Goal: Task Accomplishment & Management: Manage account settings

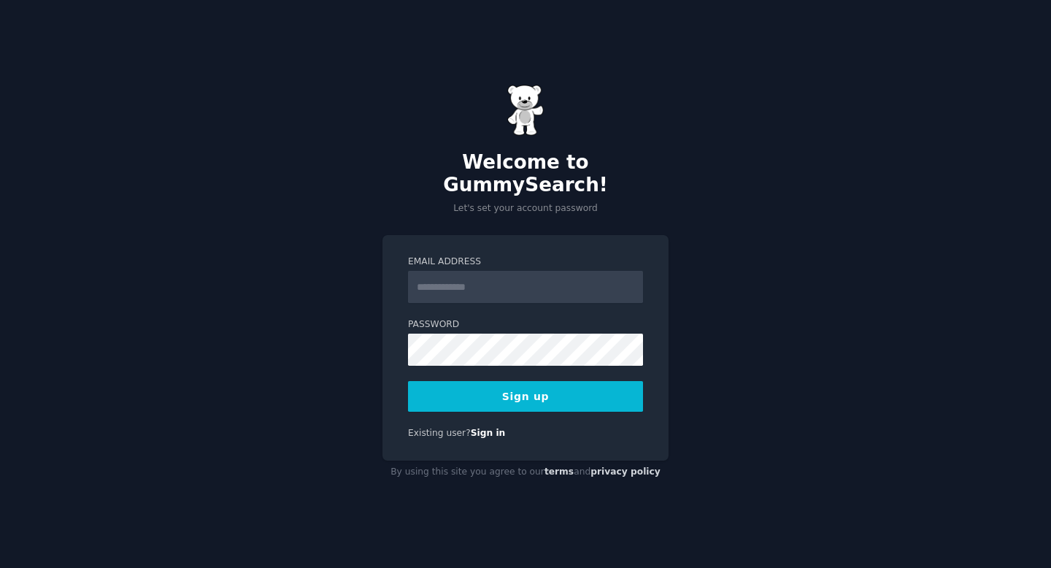
click at [488, 274] on input "Email Address" at bounding box center [525, 287] width 235 height 32
type input "**********"
click at [530, 385] on button "Sign up" at bounding box center [525, 396] width 235 height 31
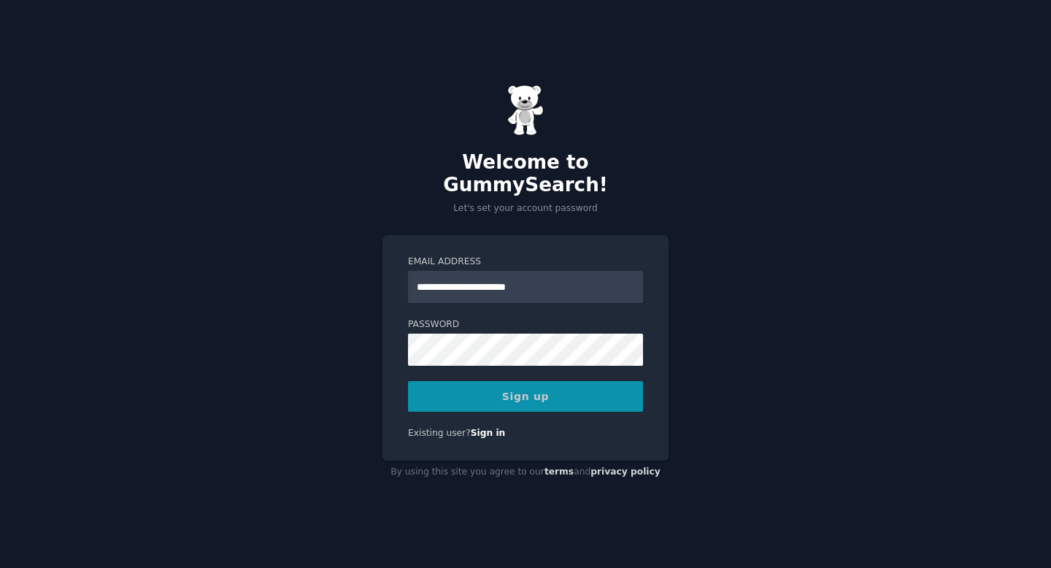
click at [868, 234] on div "**********" at bounding box center [525, 284] width 1051 height 568
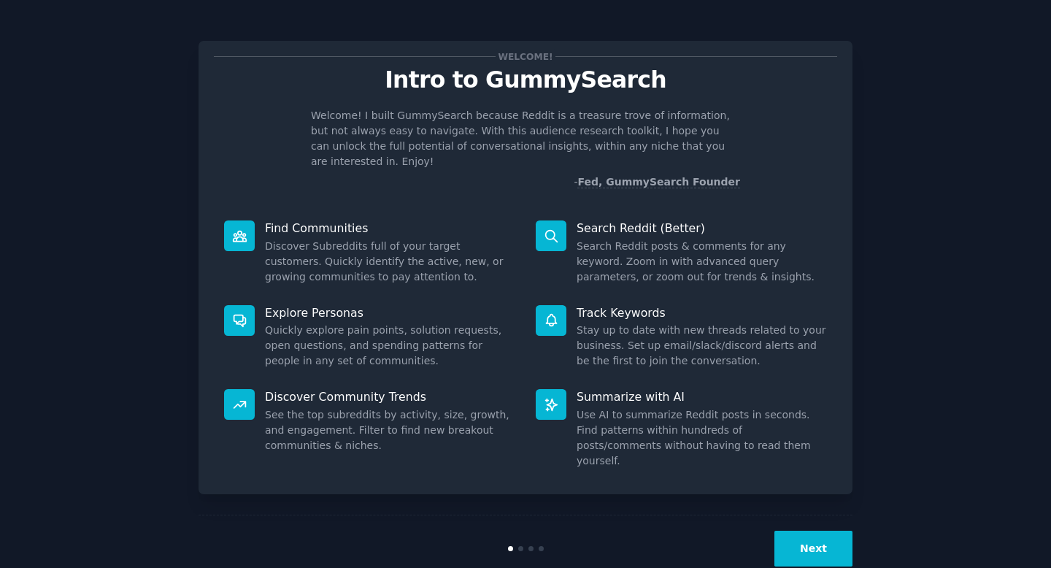
click at [298, 323] on dd "Quickly explore pain points, solution requests, open questions, and spending pa…" at bounding box center [390, 346] width 250 height 46
click at [345, 239] on dd "Discover Subreddits full of your target customers. Quickly identify the active,…" at bounding box center [390, 262] width 250 height 46
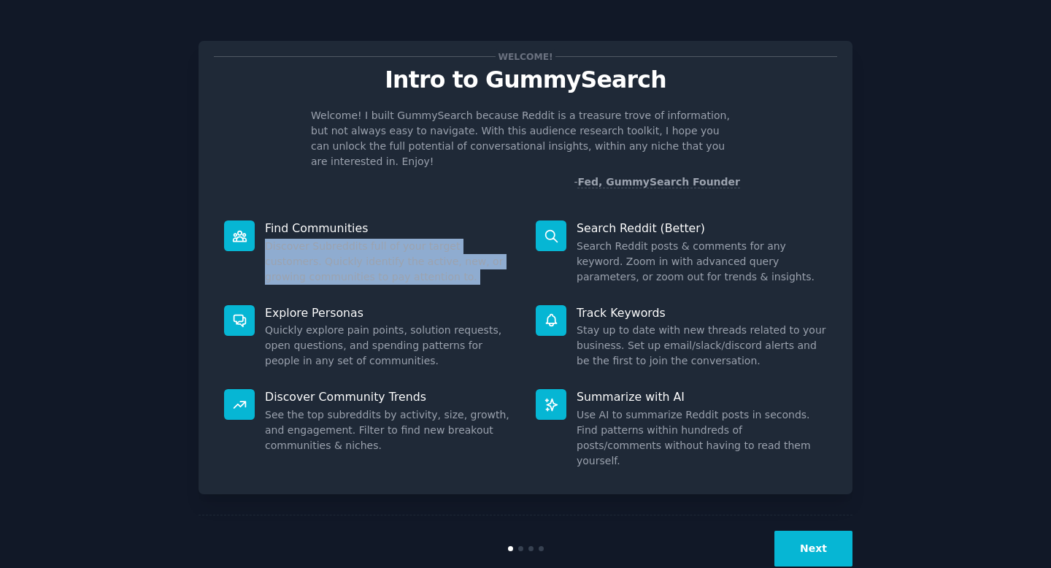
click at [345, 239] on dd "Discover Subreddits full of your target customers. Quickly identify the active,…" at bounding box center [390, 262] width 250 height 46
click at [342, 242] on dd "Discover Subreddits full of your target customers. Quickly identify the active,…" at bounding box center [390, 262] width 250 height 46
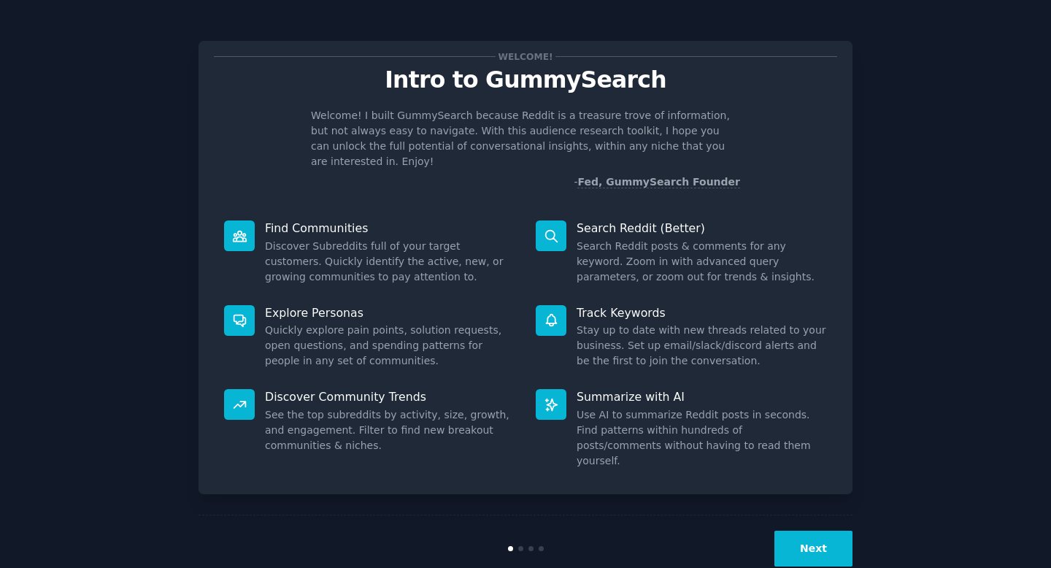
click at [304, 239] on dd "Discover Subreddits full of your target customers. Quickly identify the active,…" at bounding box center [390, 262] width 250 height 46
click at [301, 241] on dd "Discover Subreddits full of your target customers. Quickly identify the active,…" at bounding box center [390, 262] width 250 height 46
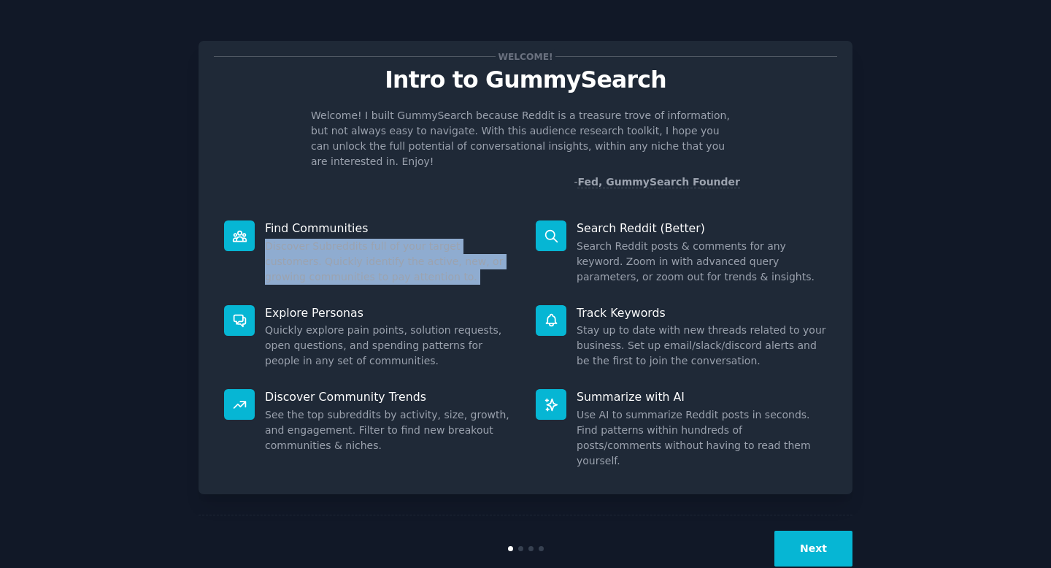
click at [301, 241] on dd "Discover Subreddits full of your target customers. Quickly identify the active,…" at bounding box center [390, 262] width 250 height 46
click at [292, 268] on div at bounding box center [292, 268] width 0 height 0
click at [331, 257] on dd "Discover Subreddits full of your target customers. Quickly identify the active,…" at bounding box center [390, 262] width 250 height 46
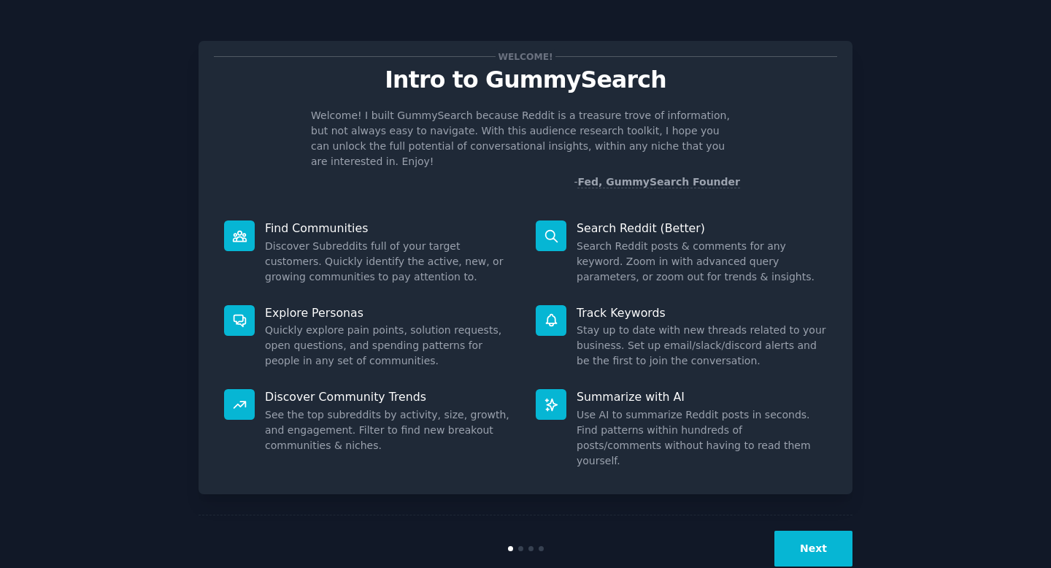
click at [609, 239] on dd "Search Reddit posts & comments for any keyword. Zoom in with advanced query par…" at bounding box center [702, 262] width 250 height 46
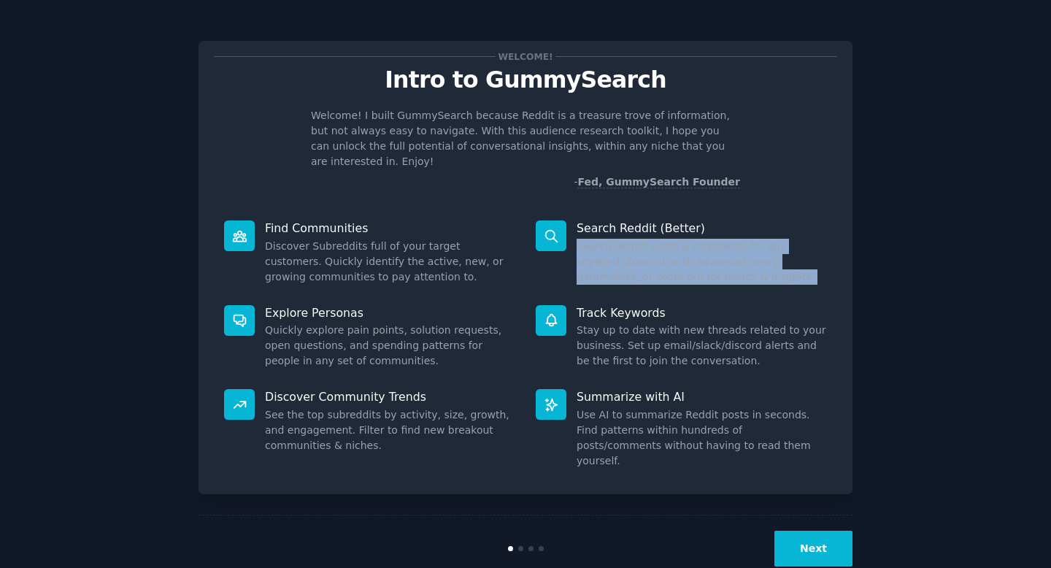
click at [609, 239] on dd "Search Reddit posts & comments for any keyword. Zoom in with advanced query par…" at bounding box center [702, 262] width 250 height 46
click at [600, 204] on div at bounding box center [600, 204] width 0 height 0
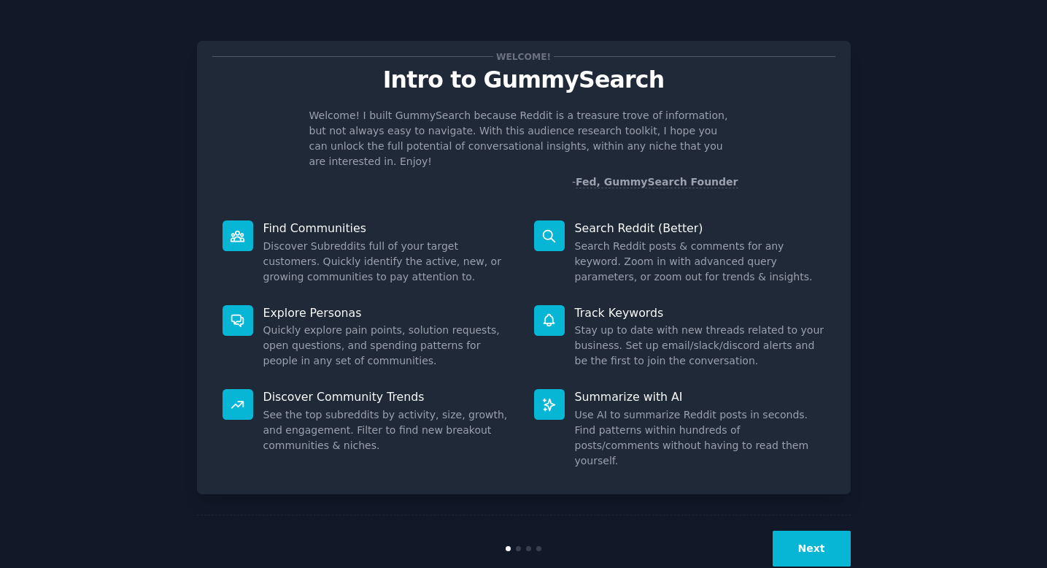
click at [606, 220] on p "Search Reddit (Better)" at bounding box center [700, 227] width 250 height 15
click at [824, 531] on button "Next" at bounding box center [813, 549] width 78 height 36
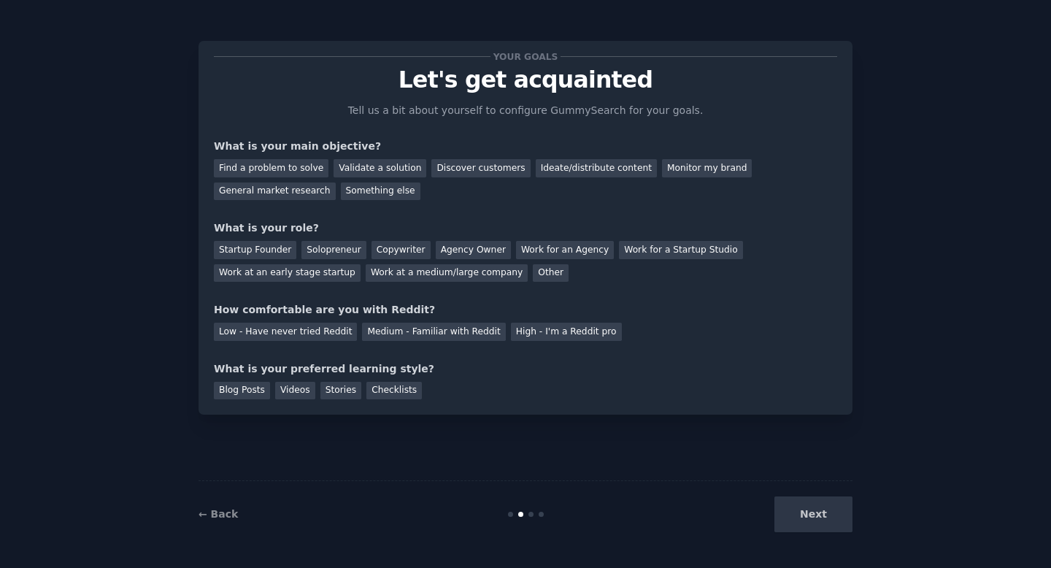
click at [533, 87] on p "Let's get acquainted" at bounding box center [525, 80] width 623 height 26
click at [523, 94] on div at bounding box center [523, 94] width 0 height 0
click at [467, 83] on p "Let's get acquainted" at bounding box center [525, 80] width 623 height 26
click at [263, 329] on div "Low - Have never tried Reddit" at bounding box center [285, 332] width 143 height 18
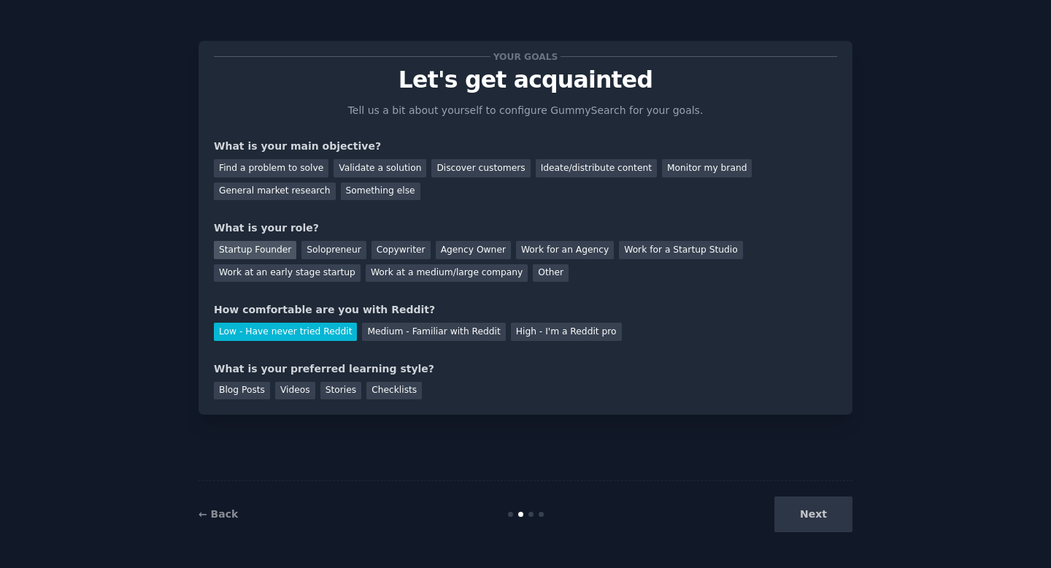
click at [263, 247] on div "Startup Founder" at bounding box center [255, 250] width 82 height 18
click at [366, 171] on div "Validate a solution" at bounding box center [380, 168] width 93 height 18
click at [283, 188] on div "General market research" at bounding box center [275, 191] width 122 height 18
click at [369, 169] on div "Validate a solution" at bounding box center [380, 168] width 93 height 18
click at [241, 391] on div "Blog Posts" at bounding box center [242, 391] width 56 height 18
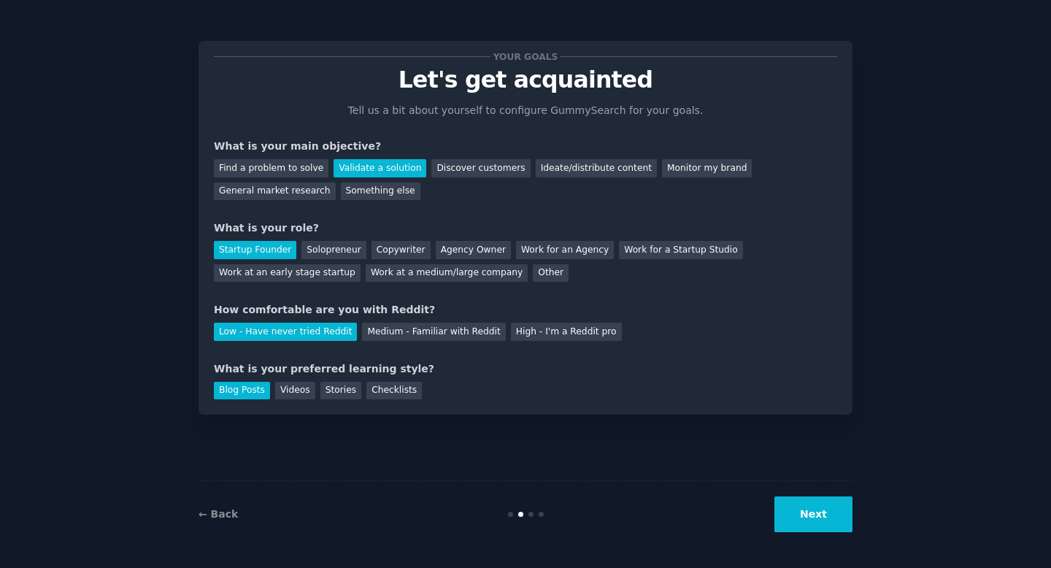
click at [826, 511] on button "Next" at bounding box center [813, 514] width 78 height 36
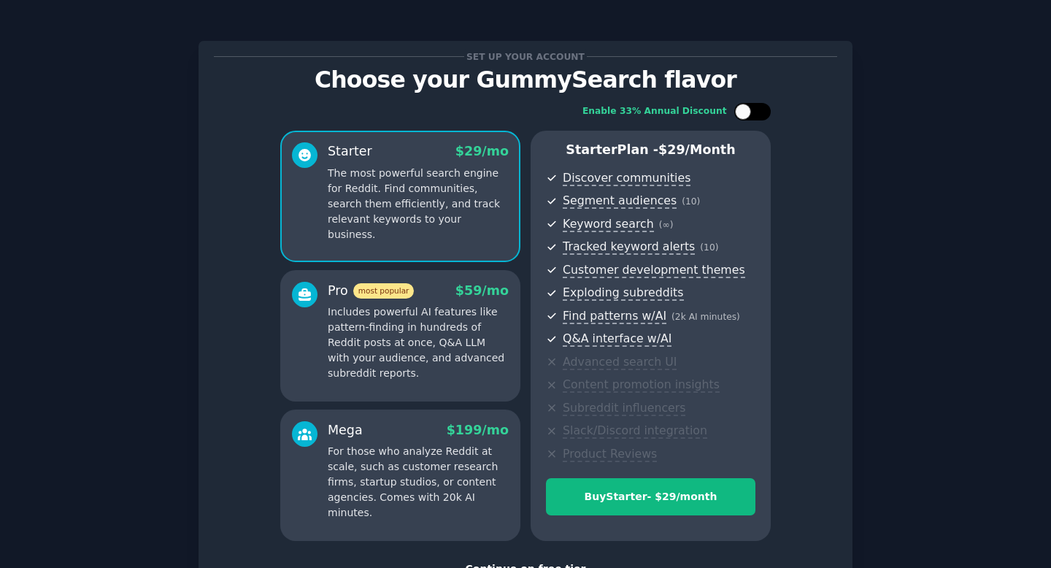
click at [752, 108] on div at bounding box center [752, 112] width 36 height 18
click at [754, 108] on div at bounding box center [762, 112] width 16 height 16
checkbox input "false"
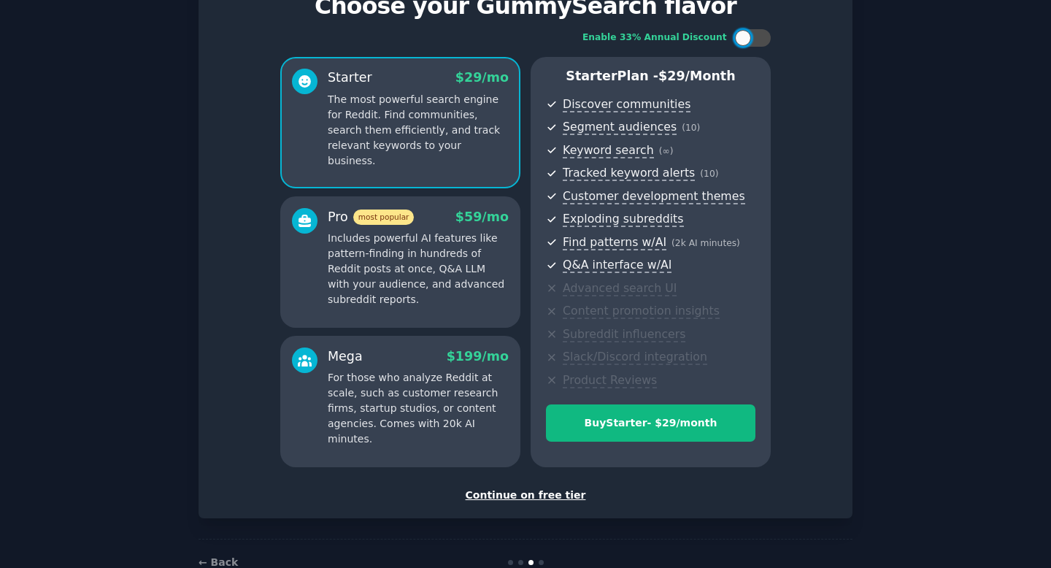
scroll to position [112, 0]
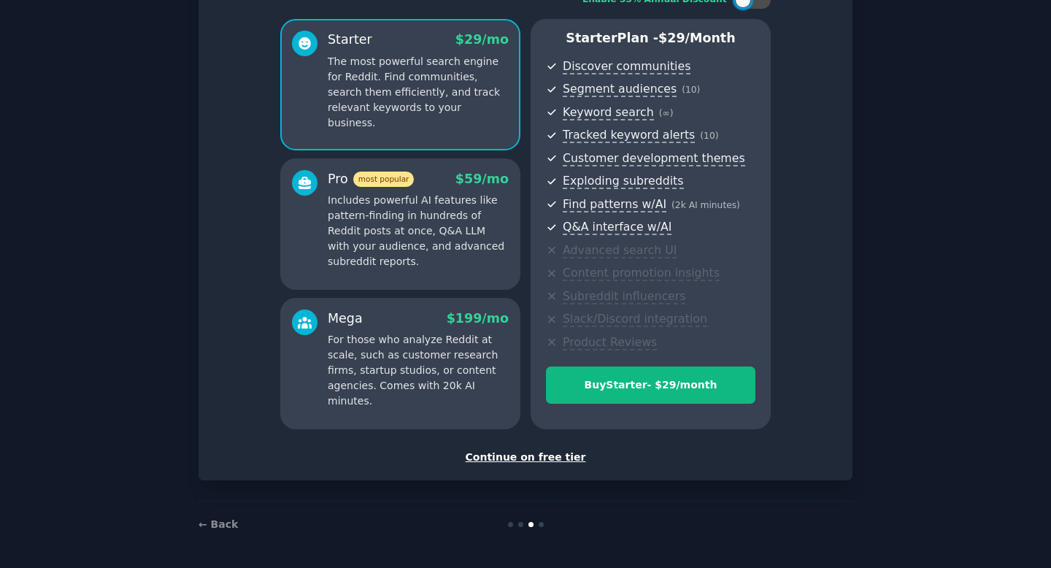
click at [522, 458] on div "Continue on free tier" at bounding box center [525, 457] width 623 height 15
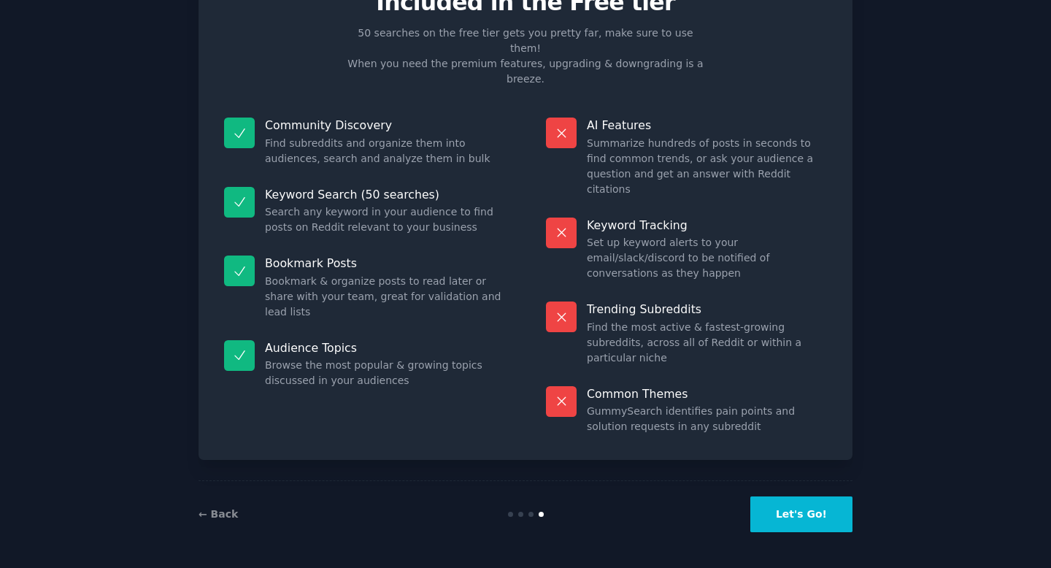
scroll to position [1, 0]
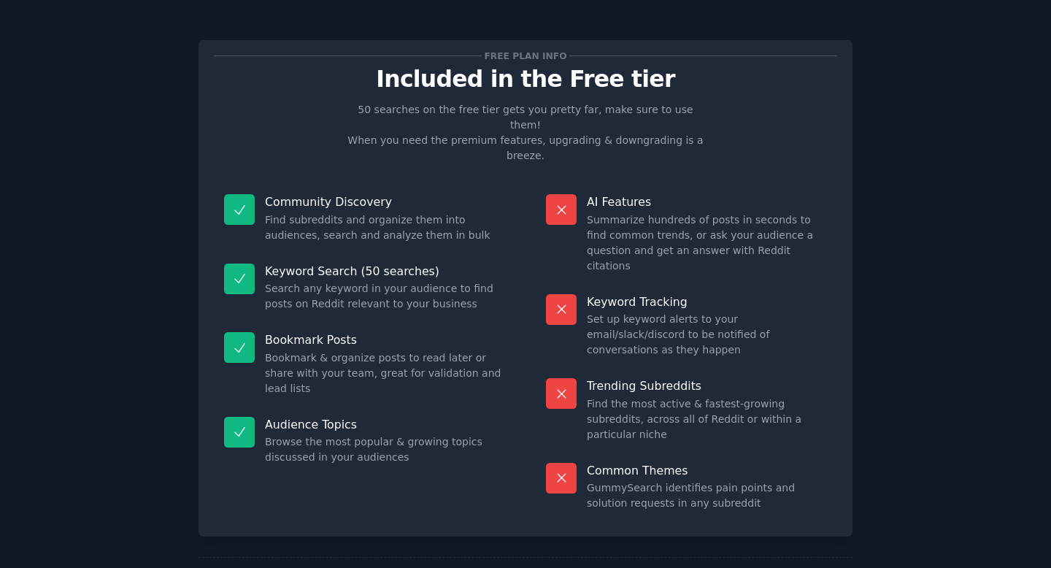
click at [404, 111] on p "50 searches on the free tier gets you pretty far, make sure to use them! When y…" at bounding box center [526, 132] width 368 height 61
click at [394, 117] on div at bounding box center [394, 117] width 0 height 0
click at [408, 567] on div at bounding box center [525, 568] width 1051 height 0
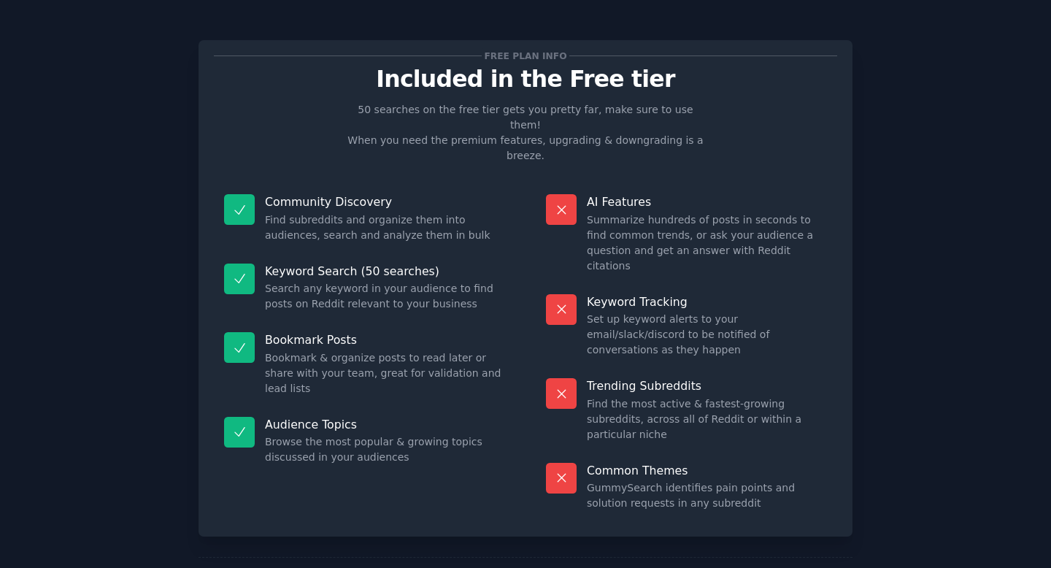
click at [342, 127] on p "50 searches on the free tier gets you pretty far, make sure to use them! When y…" at bounding box center [526, 132] width 368 height 61
click at [355, 127] on p "50 searches on the free tier gets you pretty far, make sure to use them! When y…" at bounding box center [526, 132] width 368 height 61
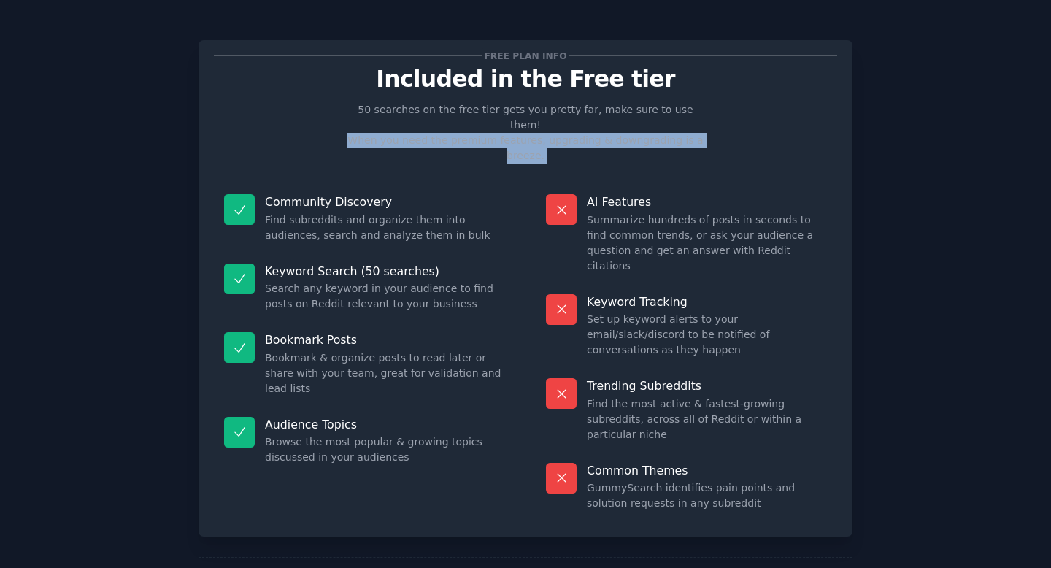
click at [355, 127] on p "50 searches on the free tier gets you pretty far, make sure to use them! When y…" at bounding box center [526, 132] width 368 height 61
click at [345, 99] on div at bounding box center [345, 99] width 0 height 0
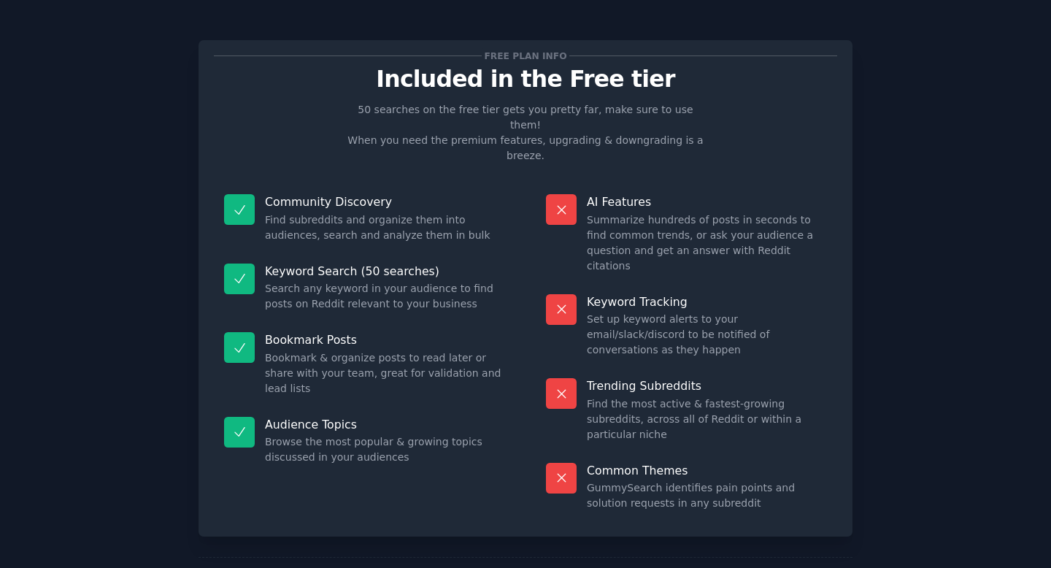
click at [356, 108] on p "50 searches on the free tier gets you pretty far, make sure to use them! When y…" at bounding box center [526, 132] width 368 height 61
click at [278, 212] on dd "Find subreddits and organize them into audiences, search and analyze them in bu…" at bounding box center [385, 227] width 240 height 31
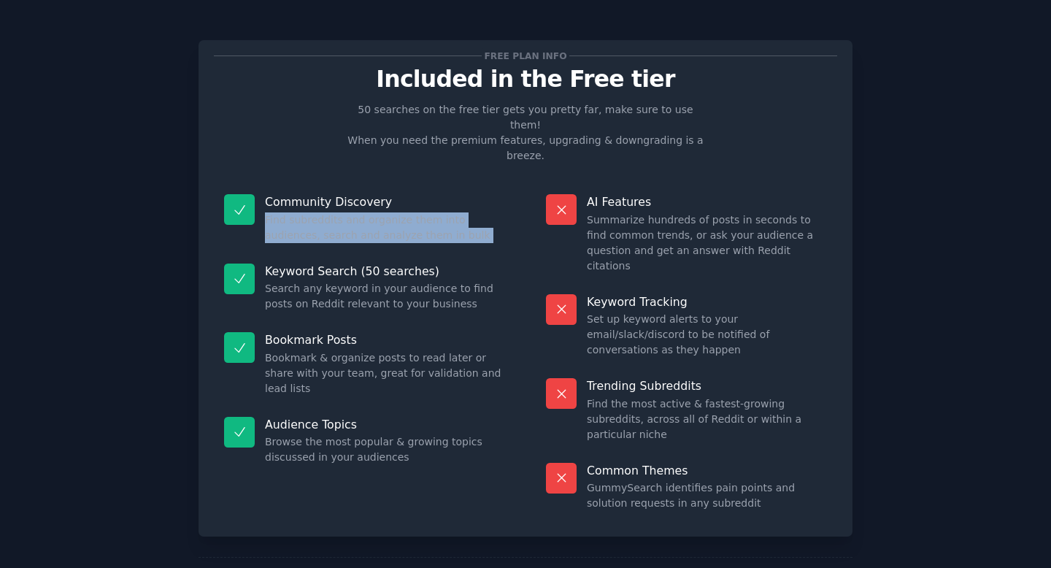
click at [278, 212] on dd "Find subreddits and organize them into audiences, search and analyze them in bu…" at bounding box center [385, 227] width 240 height 31
click at [269, 163] on div at bounding box center [269, 163] width 0 height 0
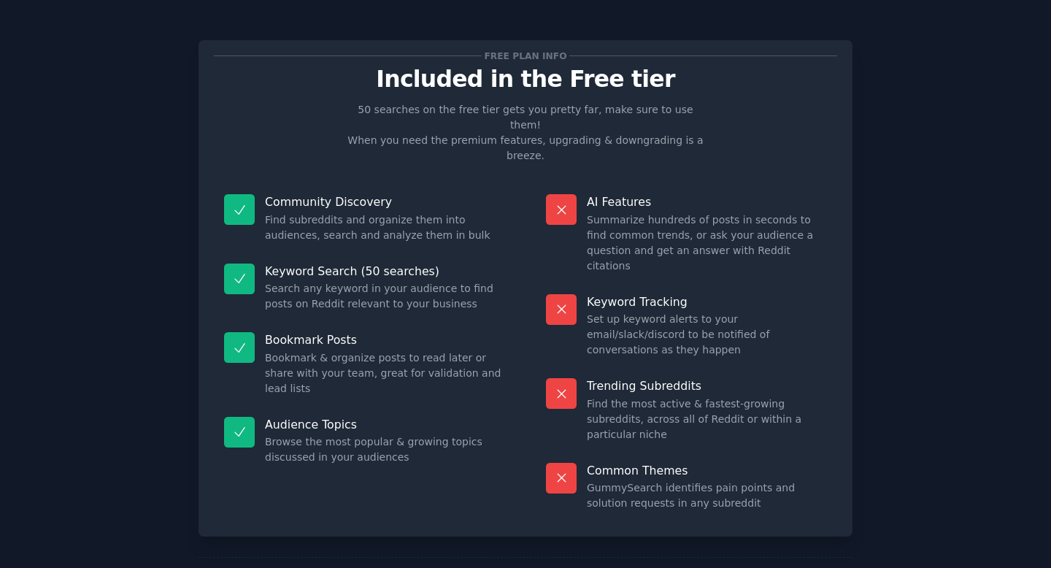
click at [326, 212] on dd "Find subreddits and organize them into audiences, search and analyze them in bu…" at bounding box center [385, 227] width 240 height 31
click at [626, 312] on dd "Set up keyword alerts to your email/slack/discord to be notified of conversatio…" at bounding box center [707, 335] width 240 height 46
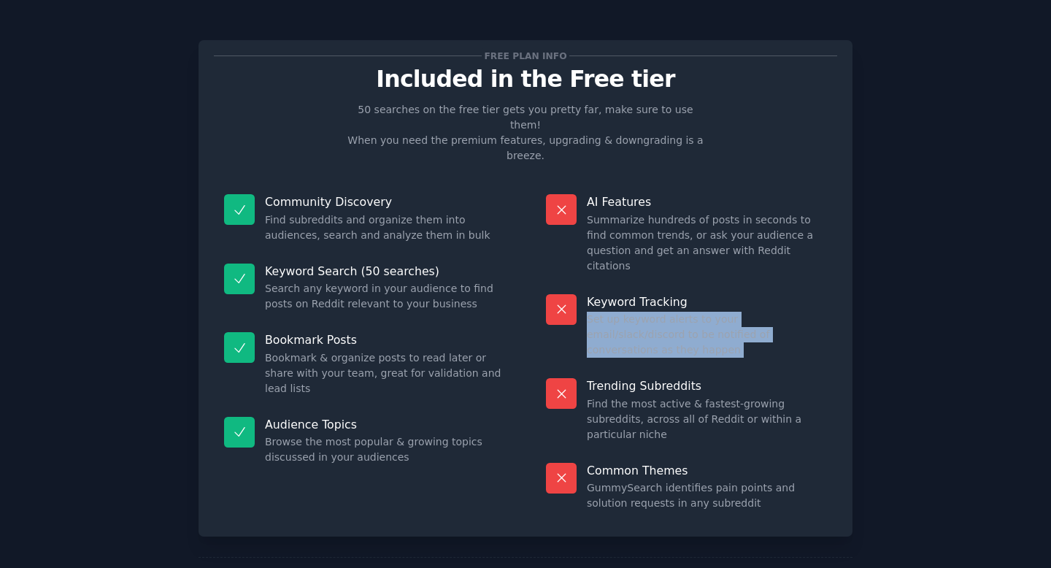
click at [626, 312] on dd "Set up keyword alerts to your email/slack/discord to be notified of conversatio…" at bounding box center [707, 335] width 240 height 46
click at [617, 247] on div at bounding box center [617, 247] width 0 height 0
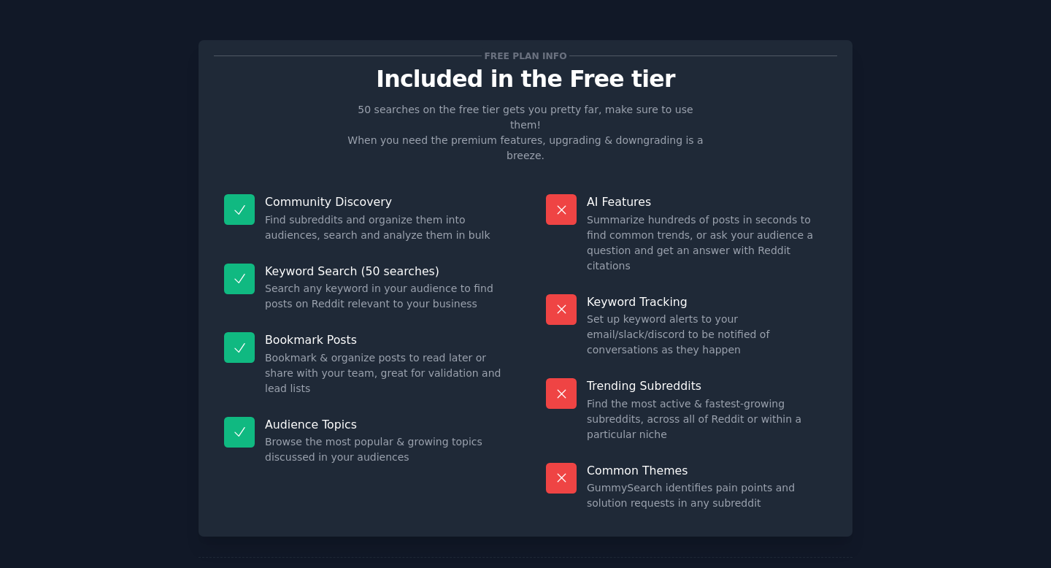
click at [309, 434] on dd "Browse the most popular & growing topics discussed in your audiences" at bounding box center [385, 449] width 240 height 31
click at [383, 434] on dd "Browse the most popular & growing topics discussed in your audiences" at bounding box center [385, 449] width 240 height 31
click at [741, 212] on dd "Summarize hundreds of posts in seconds to find common trends, or ask your audie…" at bounding box center [707, 242] width 240 height 61
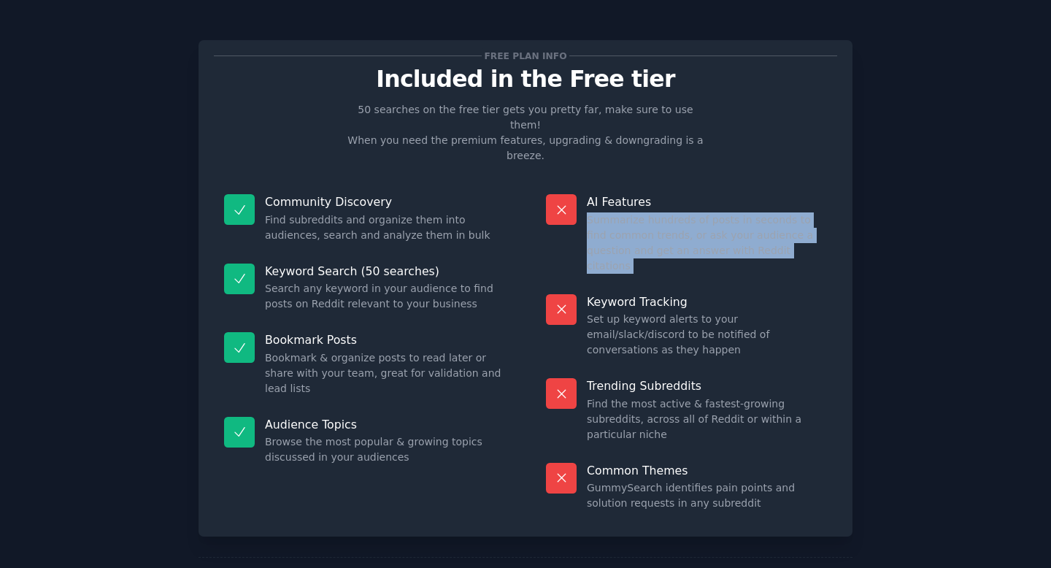
click at [741, 212] on dd "Summarize hundreds of posts in seconds to find common trends, or ask your audie…" at bounding box center [707, 242] width 240 height 61
click at [731, 163] on div at bounding box center [731, 163] width 0 height 0
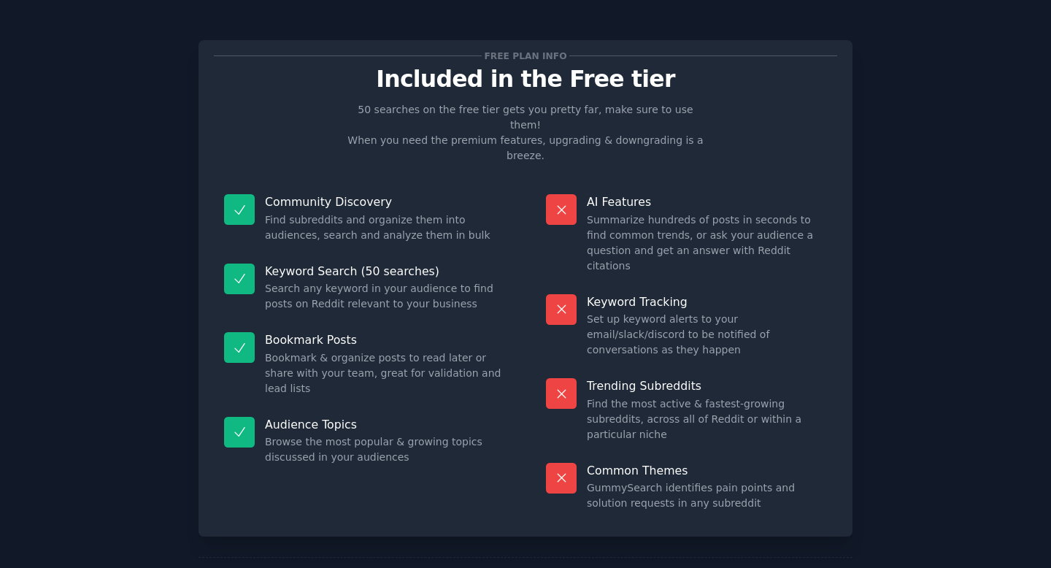
click at [738, 194] on p "AI Features" at bounding box center [707, 201] width 240 height 15
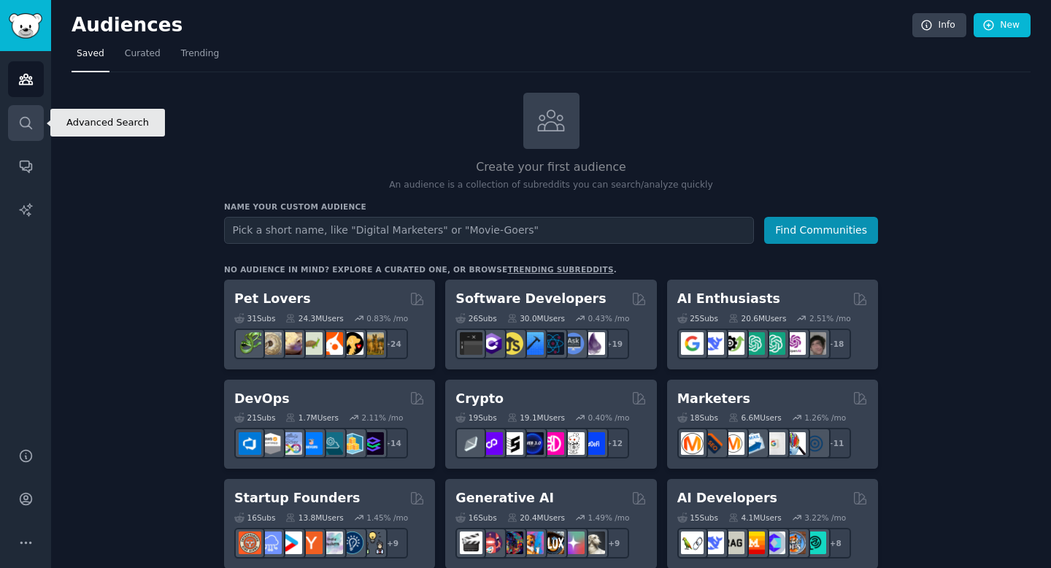
click at [23, 123] on icon "Sidebar" at bounding box center [25, 122] width 15 height 15
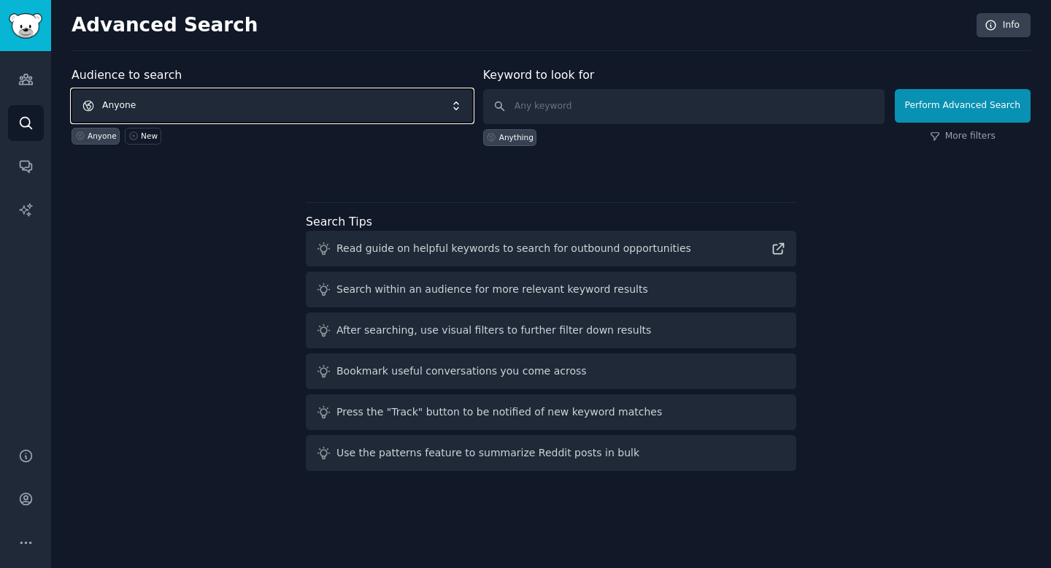
click at [417, 109] on span "Anyone" at bounding box center [272, 106] width 401 height 34
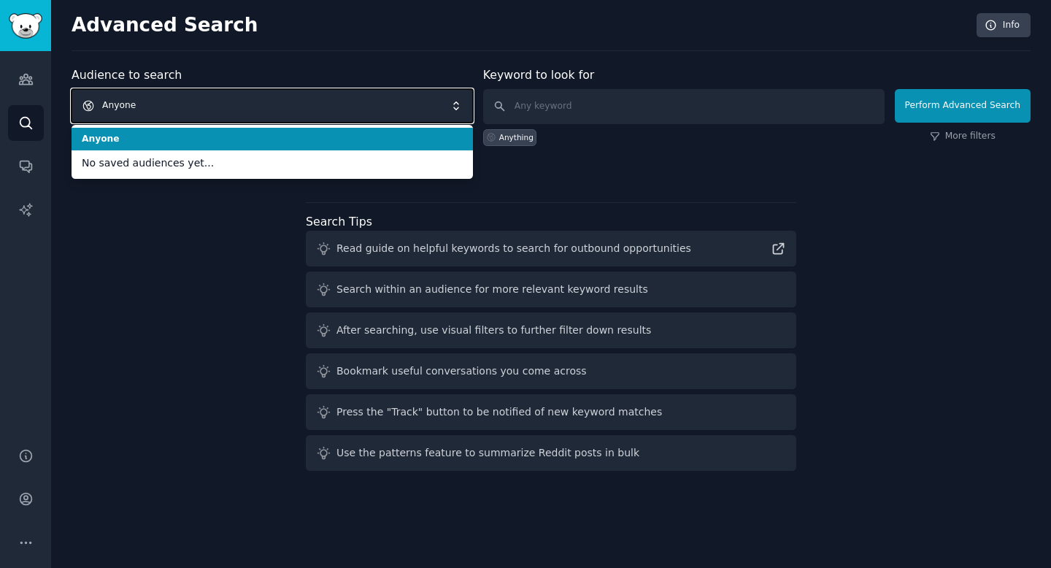
click at [417, 109] on span "Anyone" at bounding box center [272, 106] width 401 height 34
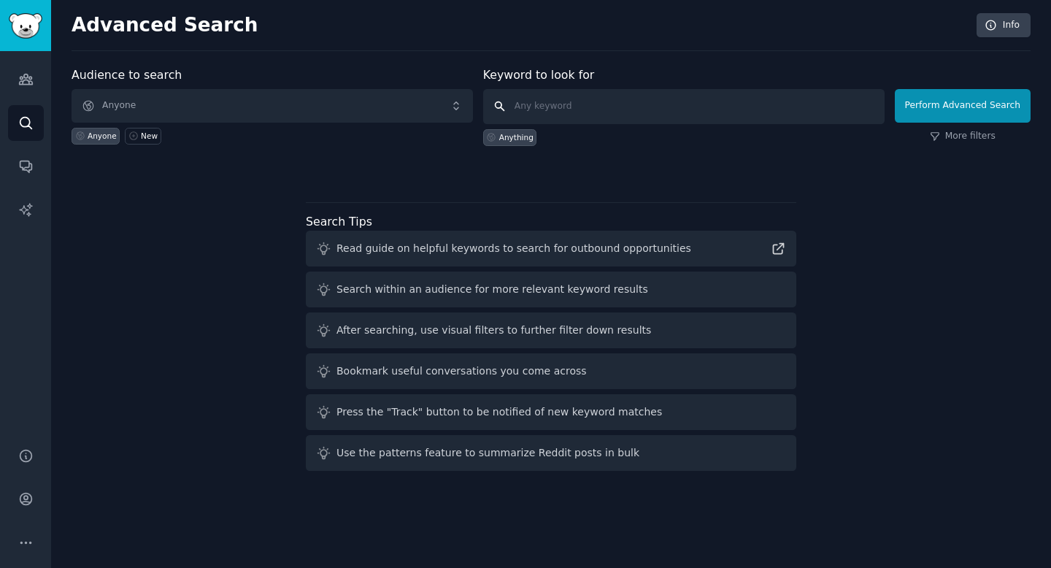
click at [581, 115] on input "text" at bounding box center [683, 106] width 401 height 35
click at [24, 491] on icon "Sidebar" at bounding box center [25, 498] width 15 height 15
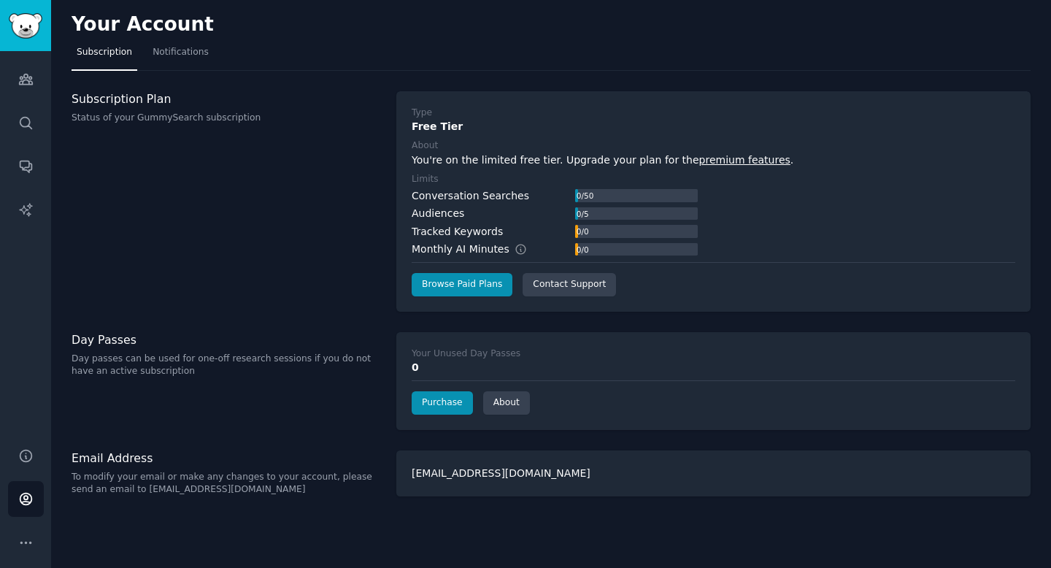
click at [193, 358] on p "Day passes can be used for one-off research sessions if you do not have an acti…" at bounding box center [226, 366] width 309 height 26
click at [183, 333] on div at bounding box center [183, 333] width 0 height 0
click at [207, 387] on div "Day Passes Day passes can be used for one-off research sessions if you do not h…" at bounding box center [226, 381] width 309 height 98
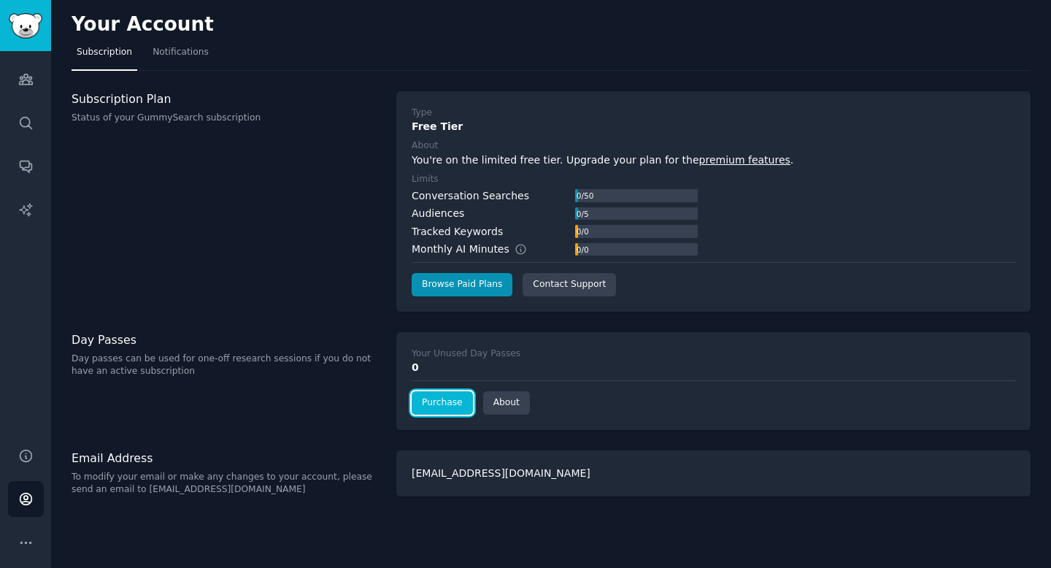
click at [439, 404] on link "Purchase" at bounding box center [442, 402] width 61 height 23
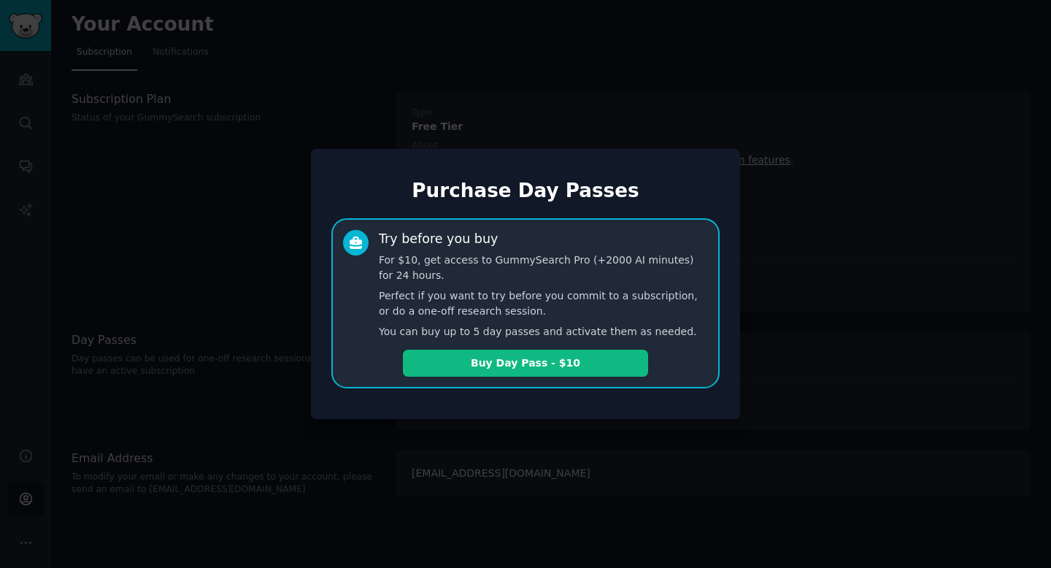
click at [389, 414] on div "Purchase Day Passes Try before you buy For $10, get access to GummySearch Pro (…" at bounding box center [525, 284] width 429 height 270
click at [806, 188] on div at bounding box center [525, 284] width 1051 height 568
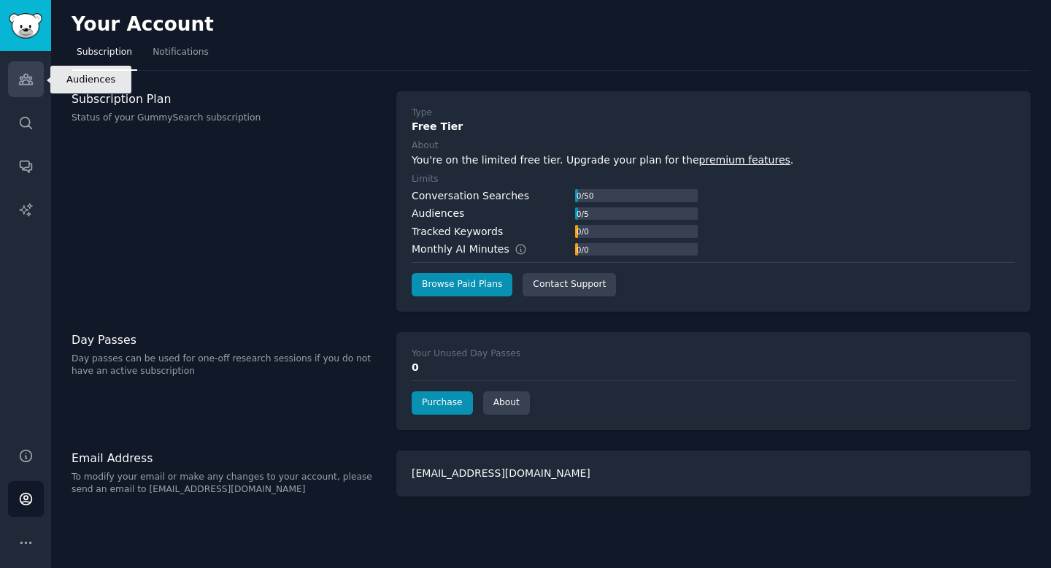
click at [21, 77] on icon "Sidebar" at bounding box center [25, 79] width 13 height 10
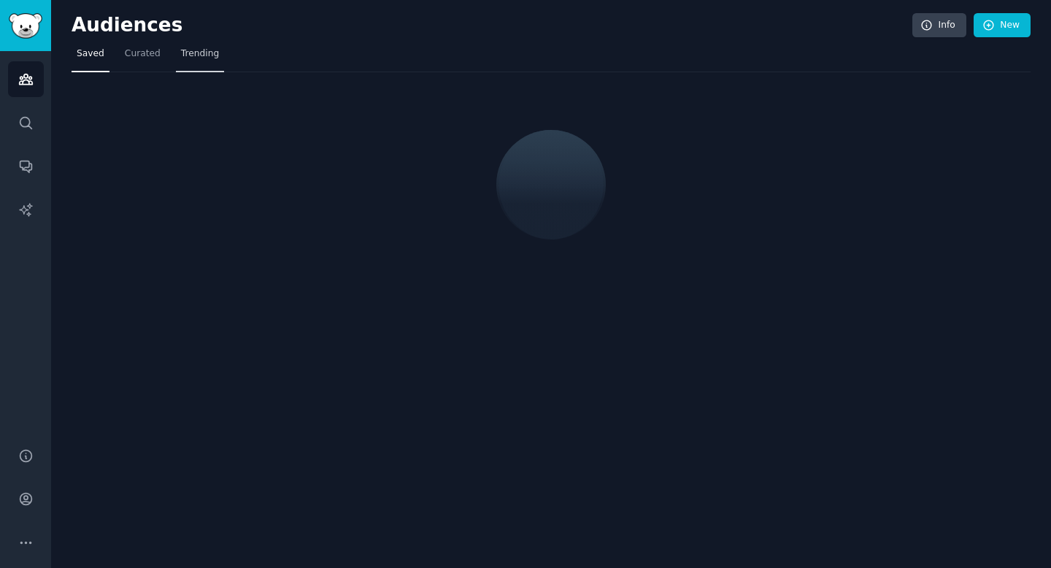
click at [189, 55] on span "Trending" at bounding box center [200, 53] width 38 height 13
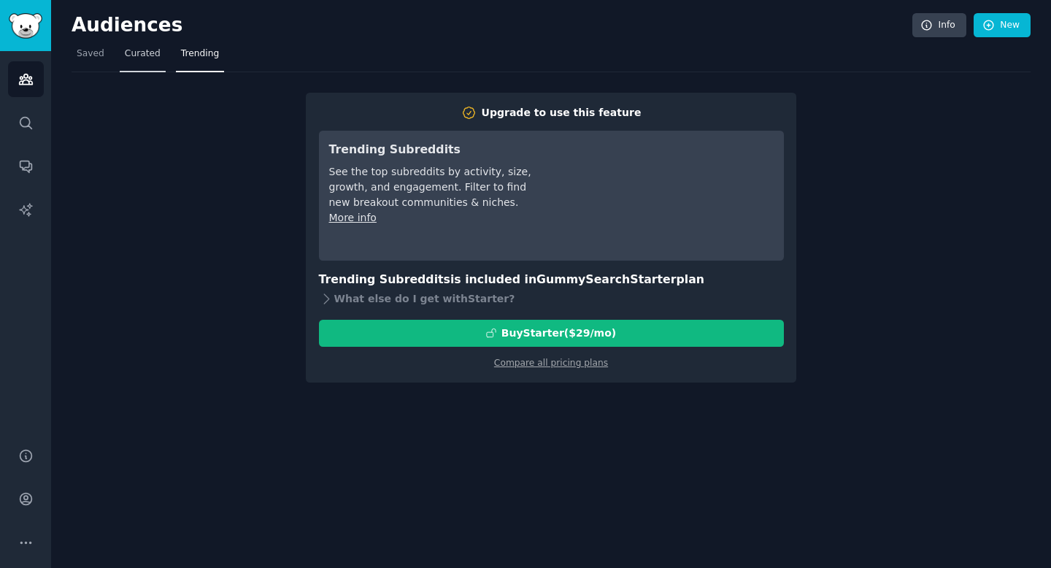
click at [132, 56] on span "Curated" at bounding box center [143, 53] width 36 height 13
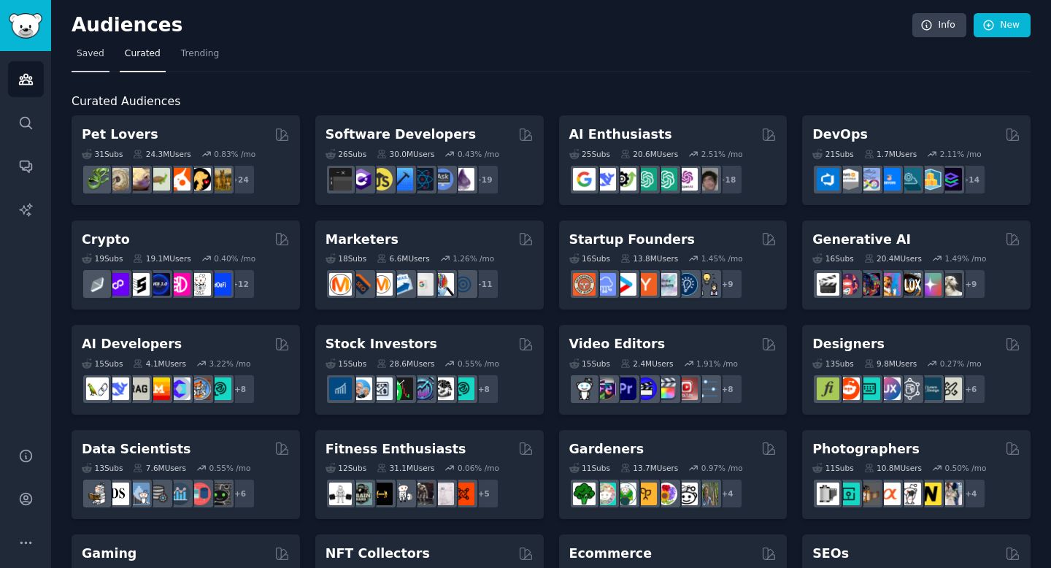
click at [88, 53] on span "Saved" at bounding box center [91, 53] width 28 height 13
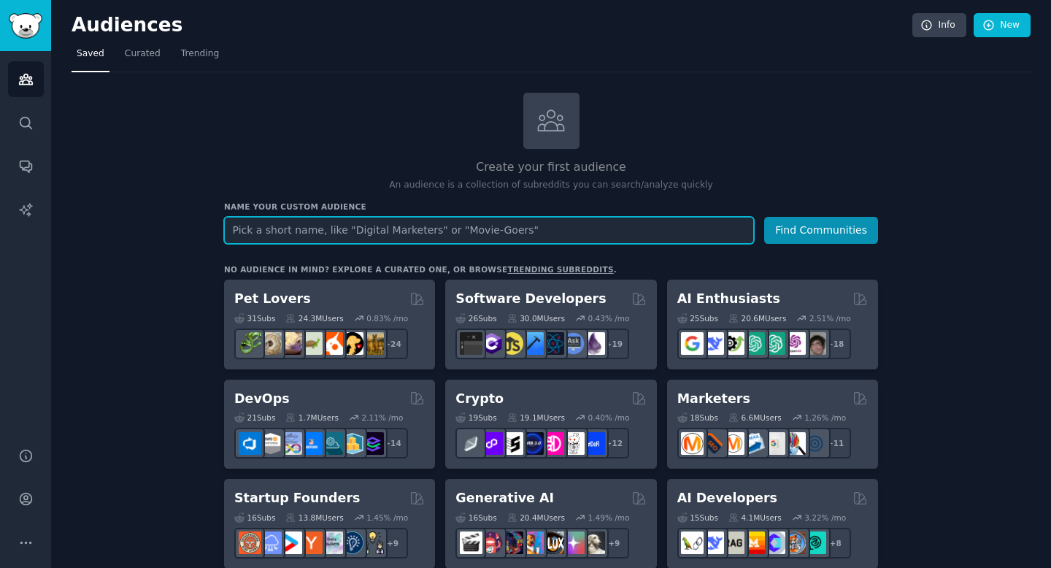
paste input "digital dashboard raspberry"
type input "digital dashboard raspberry"
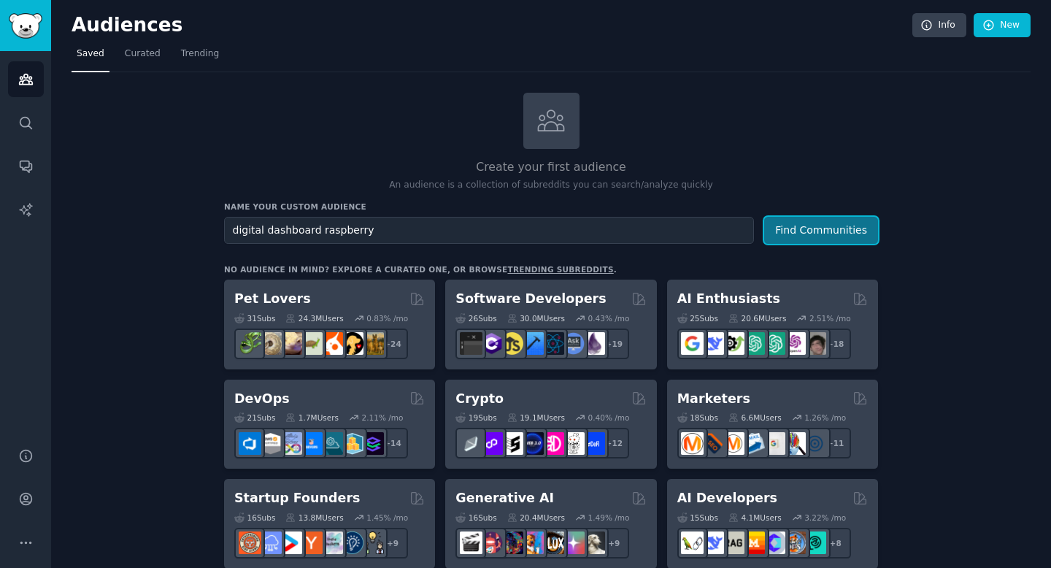
click at [817, 233] on button "Find Communities" at bounding box center [821, 230] width 114 height 27
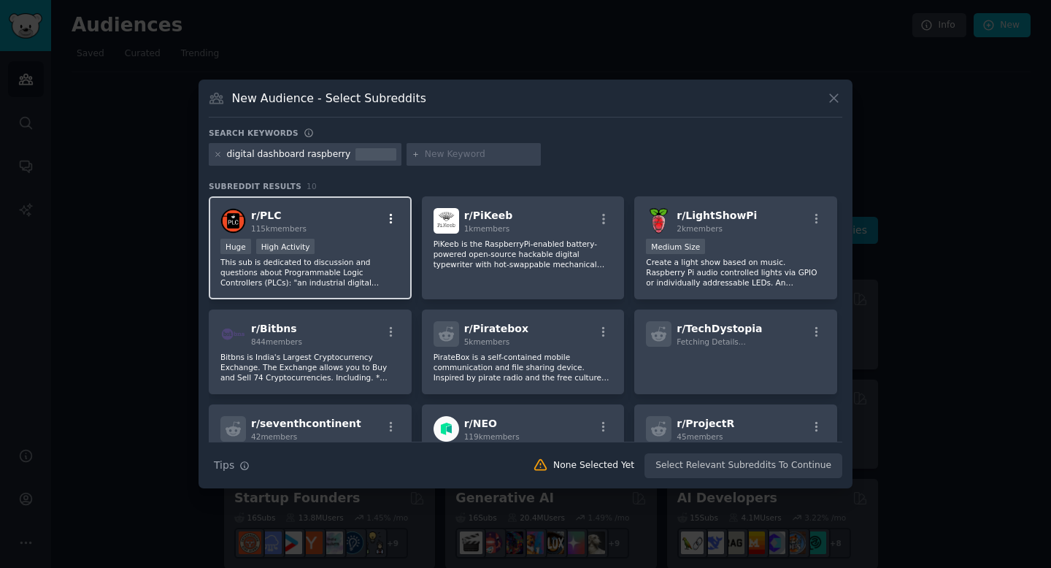
click at [390, 218] on icon "button" at bounding box center [391, 219] width 3 height 10
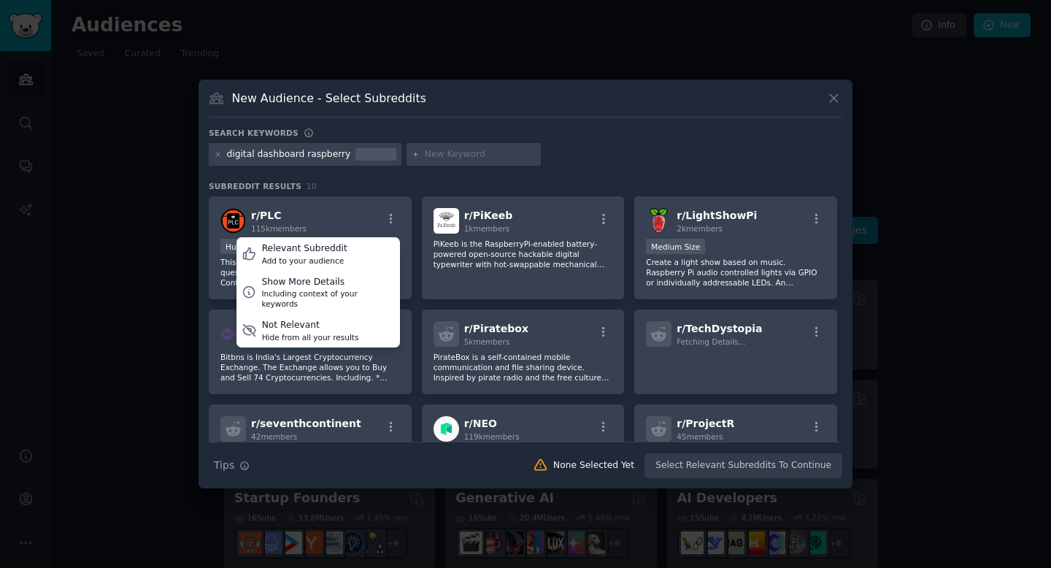
click at [592, 145] on div "digital dashboard raspberry" at bounding box center [525, 157] width 633 height 28
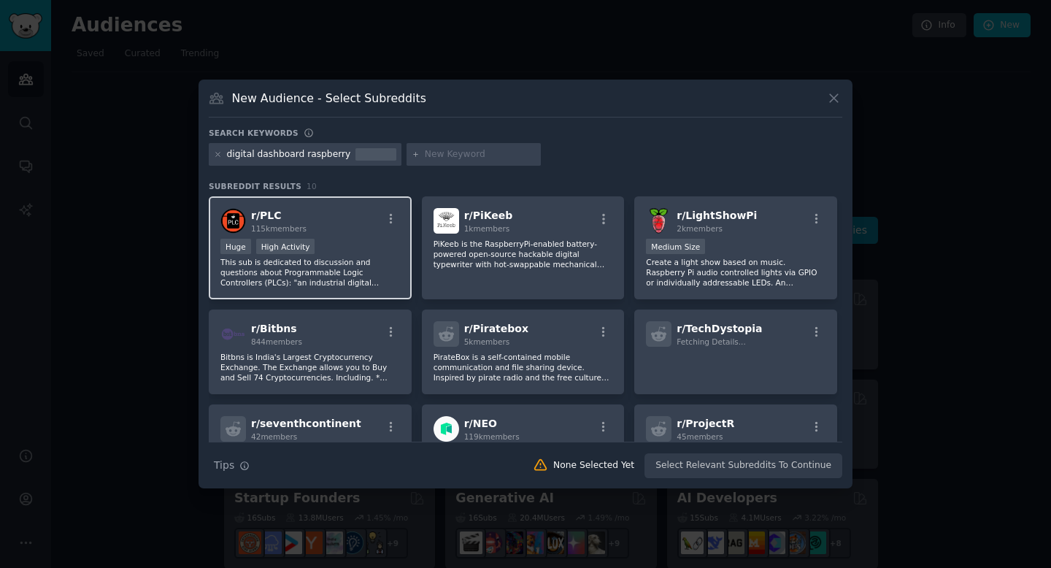
click at [342, 278] on p "This sub is dedicated to discussion and questions about Programmable Logic Cont…" at bounding box center [310, 272] width 180 height 31
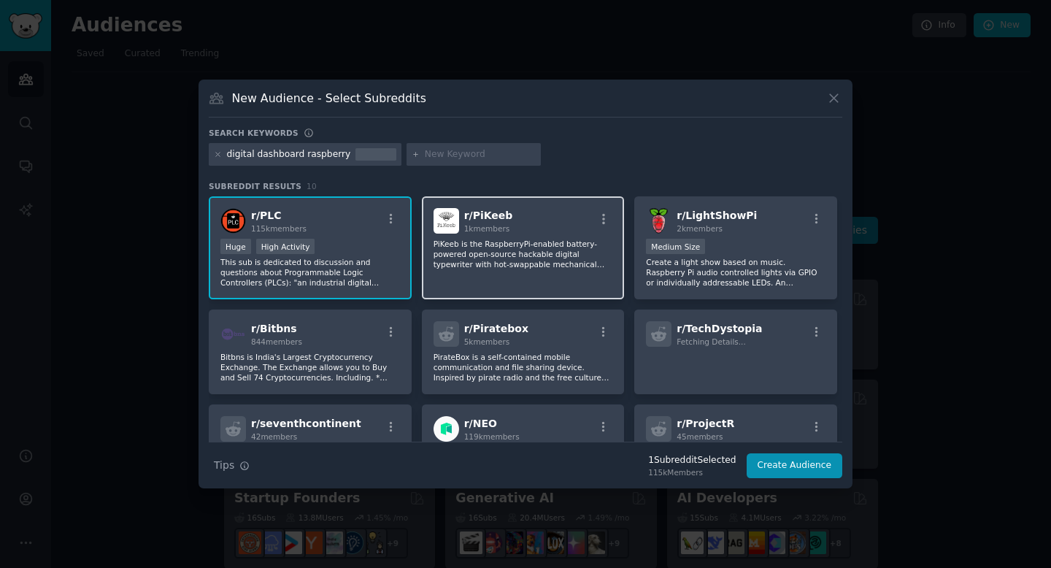
click at [499, 262] on p "PiKeeb is the RaspberryPi-enabled battery-powered open-source hackable digital …" at bounding box center [524, 254] width 180 height 31
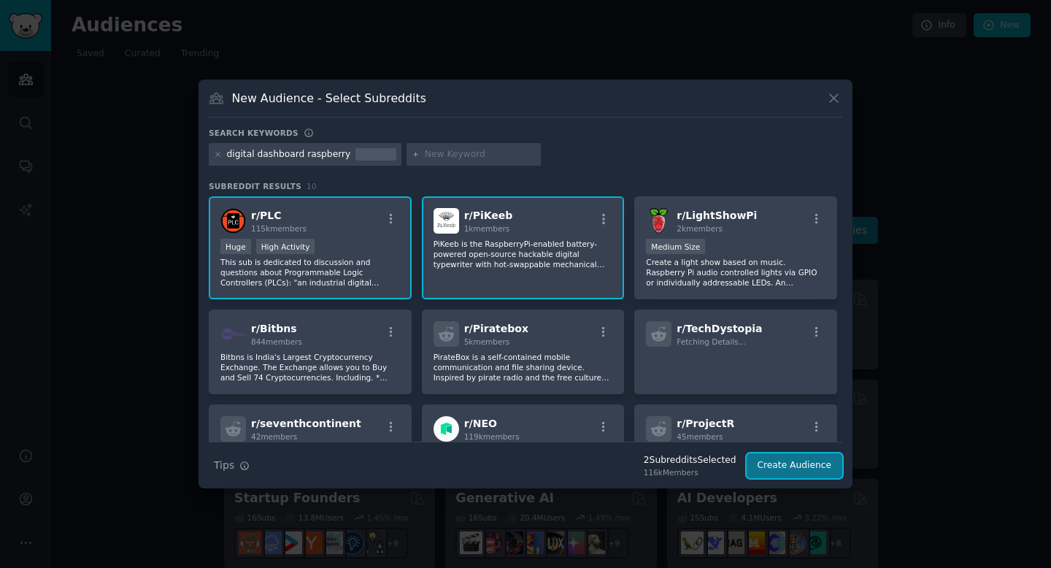
click at [794, 462] on button "Create Audience" at bounding box center [795, 465] width 96 height 25
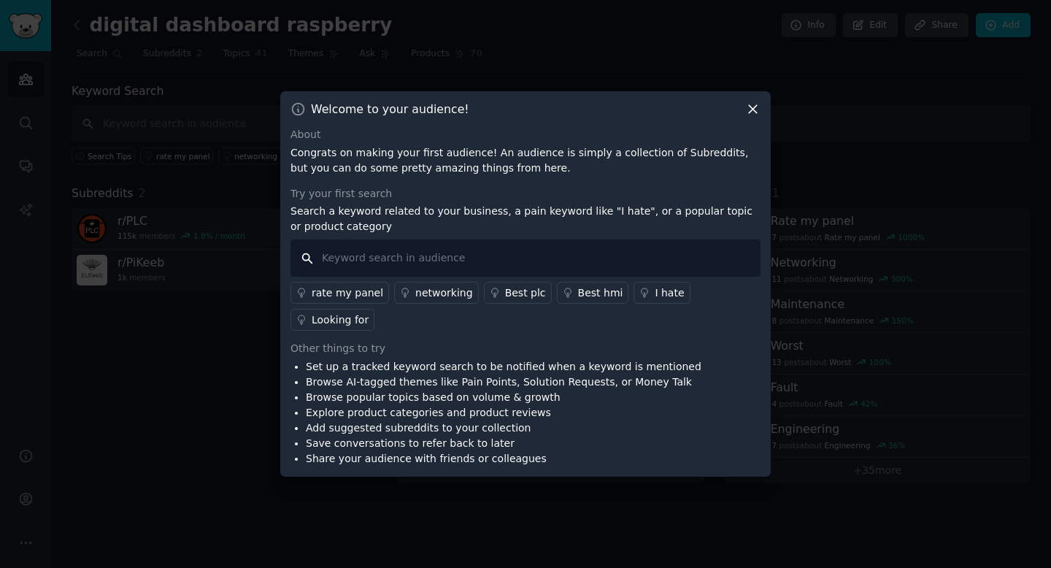
click at [587, 269] on input "text" at bounding box center [525, 257] width 470 height 37
paste input "digital dashboard"
click at [322, 271] on input "digital dashboard" at bounding box center [525, 257] width 470 height 37
type input "content for digital dashboard"
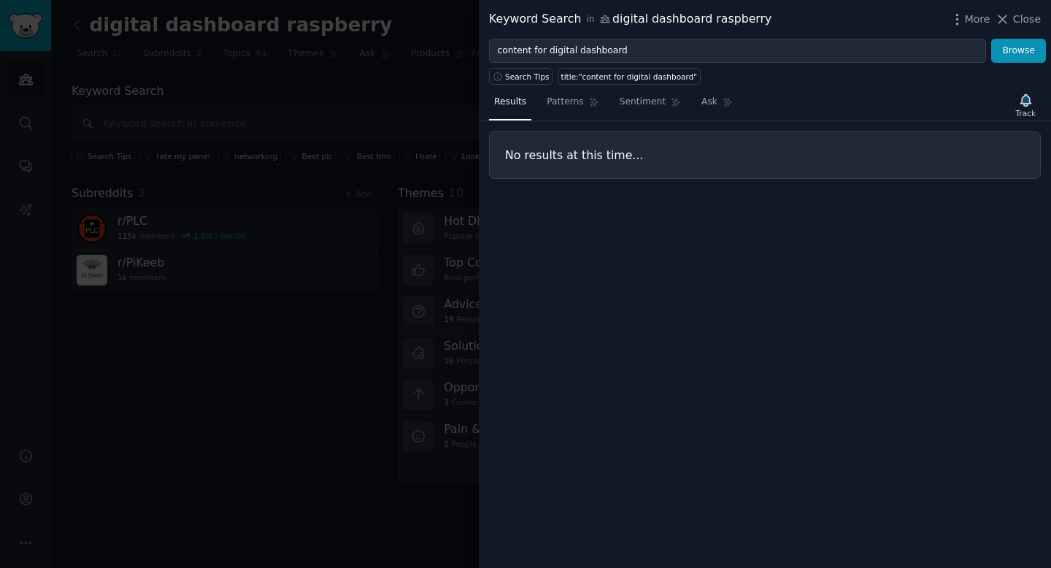
click at [273, 380] on div at bounding box center [525, 284] width 1051 height 568
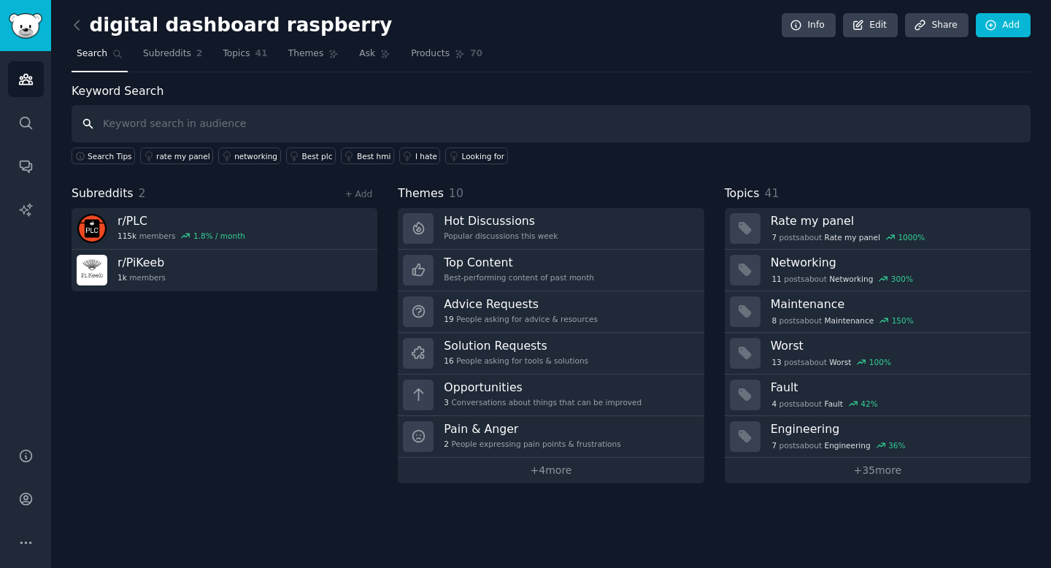
click at [314, 124] on input "text" at bounding box center [551, 123] width 959 height 37
paste input "diy smart mirror"
type input "diy smart mirror content"
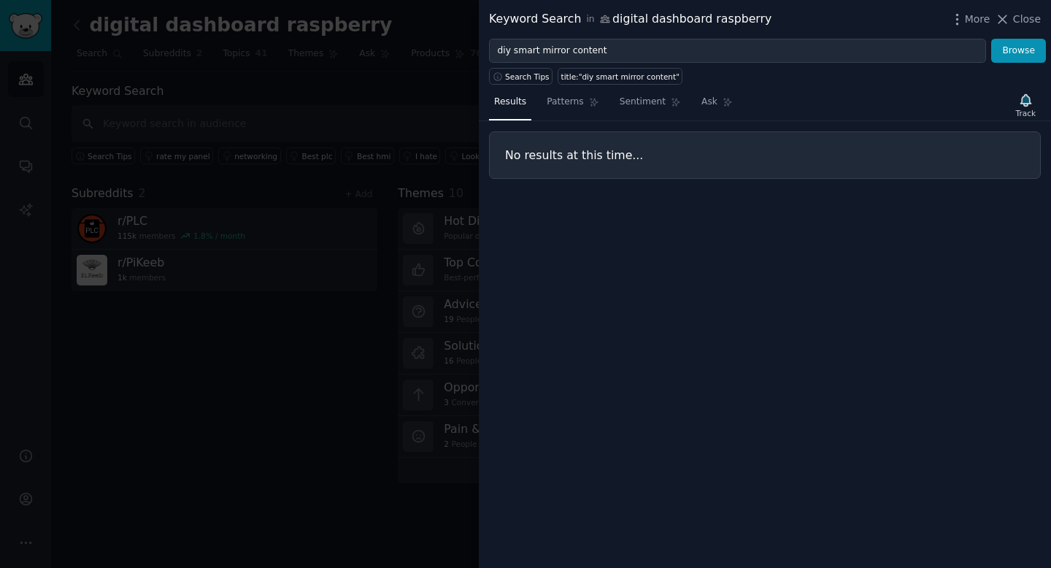
click at [382, 266] on div at bounding box center [525, 284] width 1051 height 568
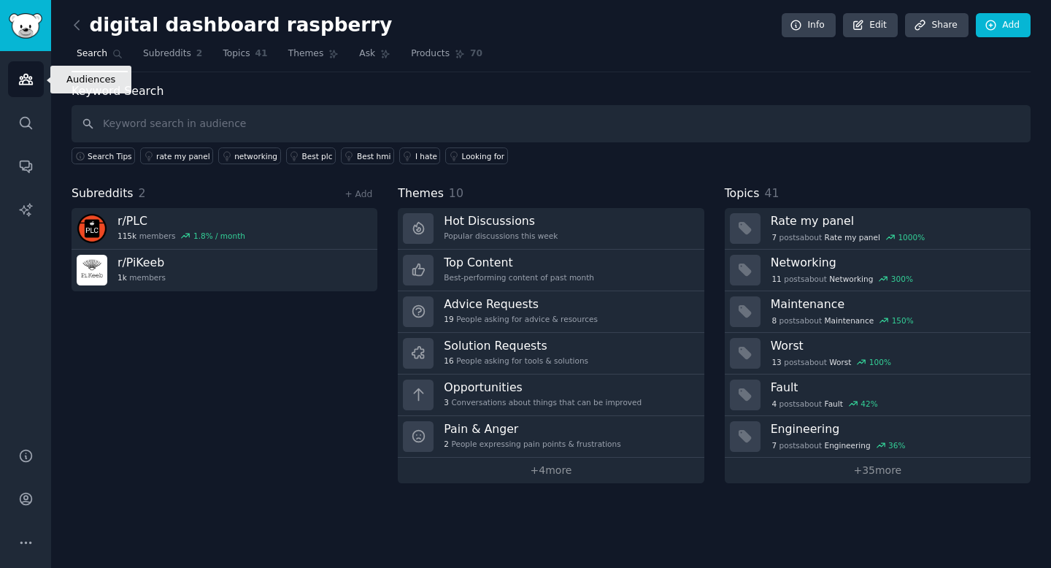
click at [25, 85] on icon "Sidebar" at bounding box center [25, 79] width 15 height 15
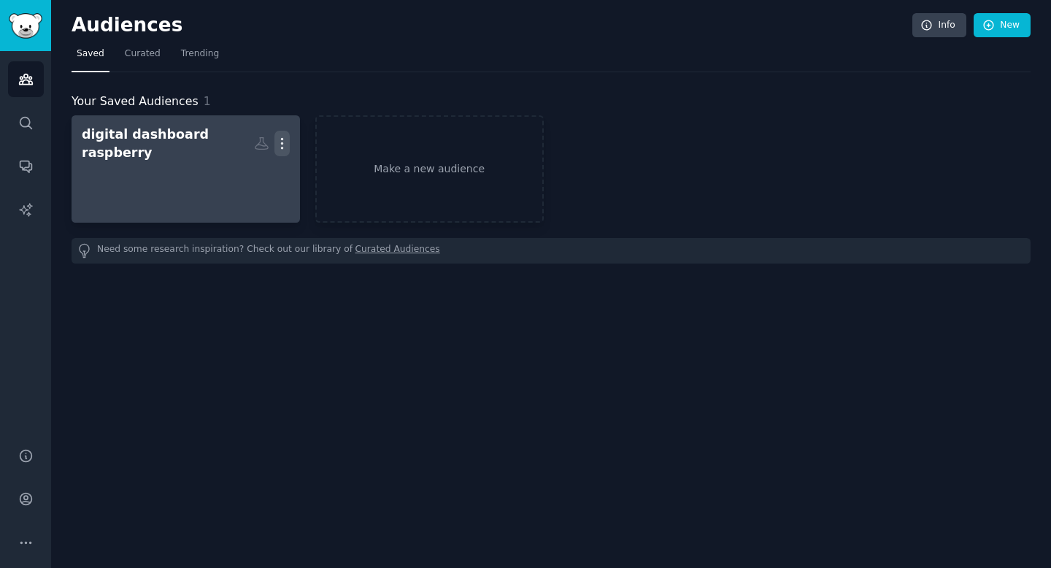
click at [281, 139] on icon "button" at bounding box center [281, 144] width 1 height 10
click at [249, 167] on p "Delete" at bounding box center [243, 173] width 34 height 15
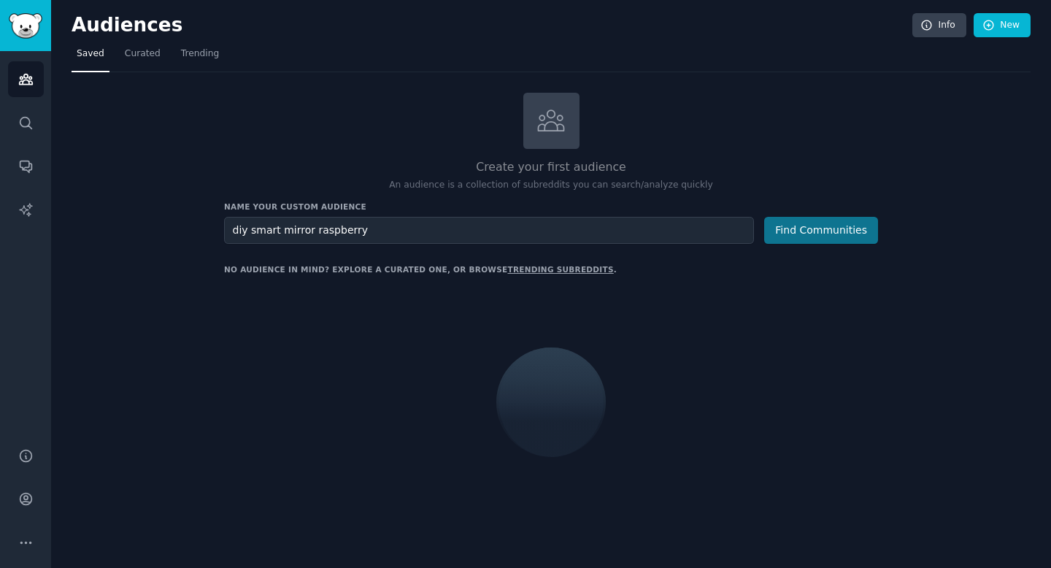
type input "diy smart mirror raspberry"
click at [820, 231] on button "Find Communities" at bounding box center [821, 230] width 114 height 27
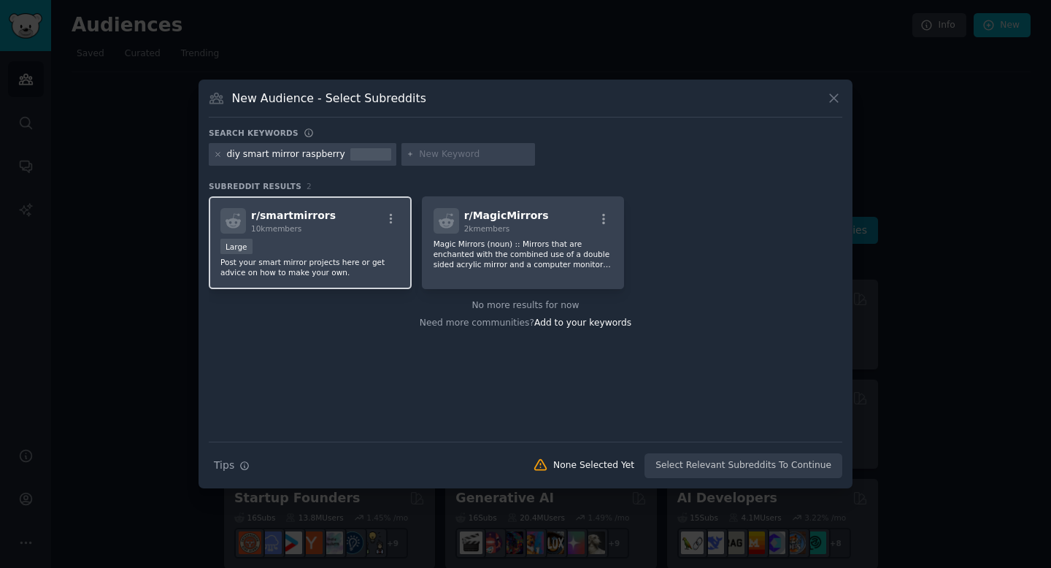
click at [364, 252] on div "Large" at bounding box center [310, 248] width 180 height 18
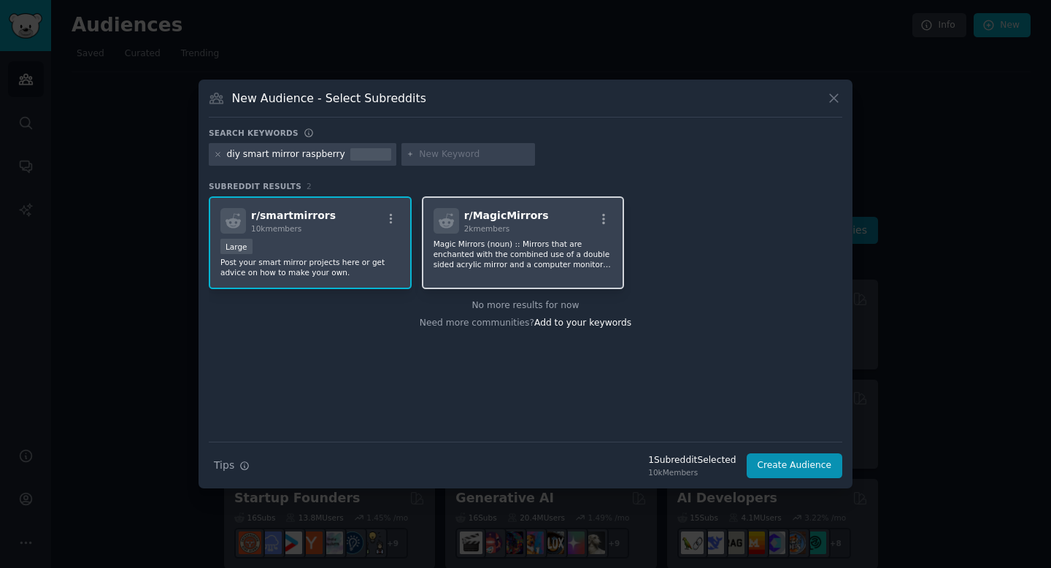
click at [526, 253] on p "Magic Mirrors (noun) :: Mirrors that are enchanted with the combined use of a d…" at bounding box center [524, 254] width 180 height 31
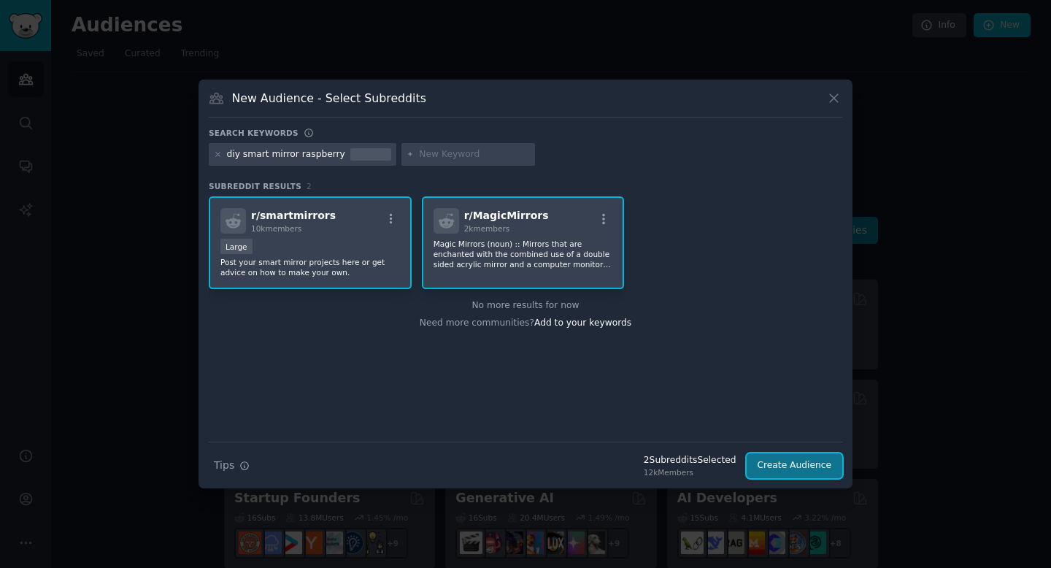
click at [792, 464] on button "Create Audience" at bounding box center [795, 465] width 96 height 25
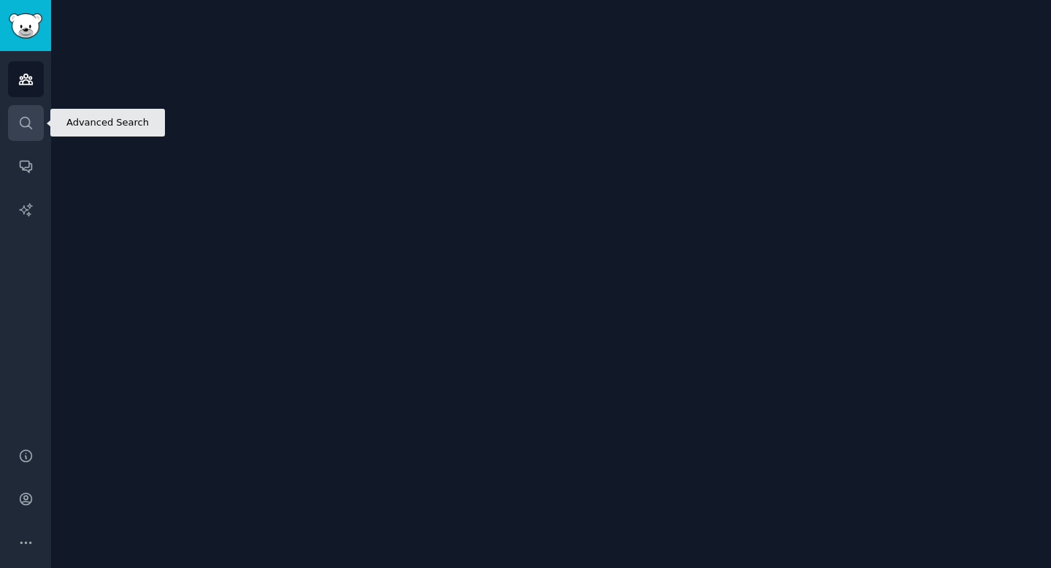
click at [16, 127] on link "Search" at bounding box center [26, 123] width 36 height 36
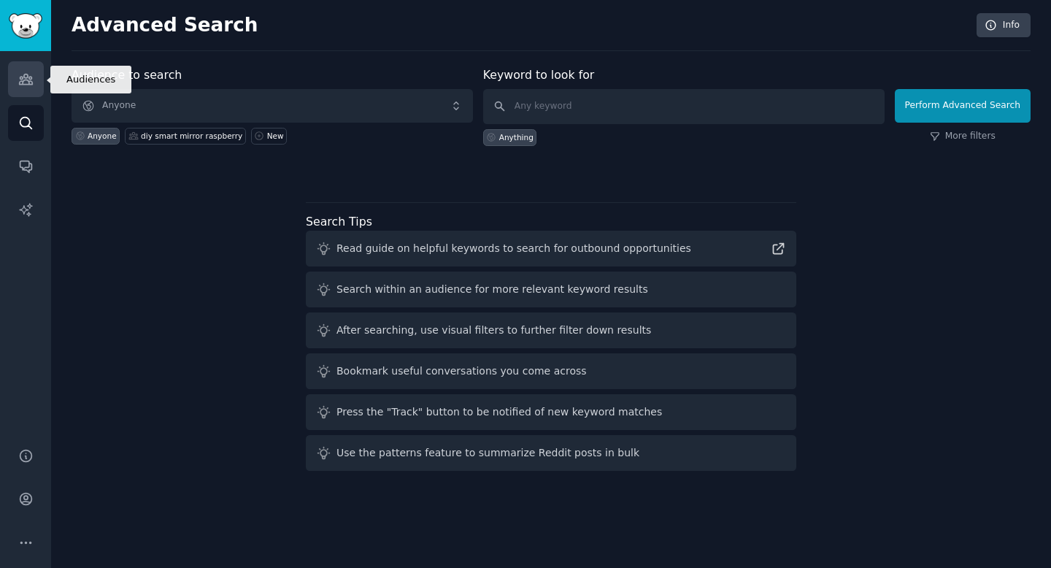
click at [28, 86] on icon "Sidebar" at bounding box center [25, 79] width 15 height 15
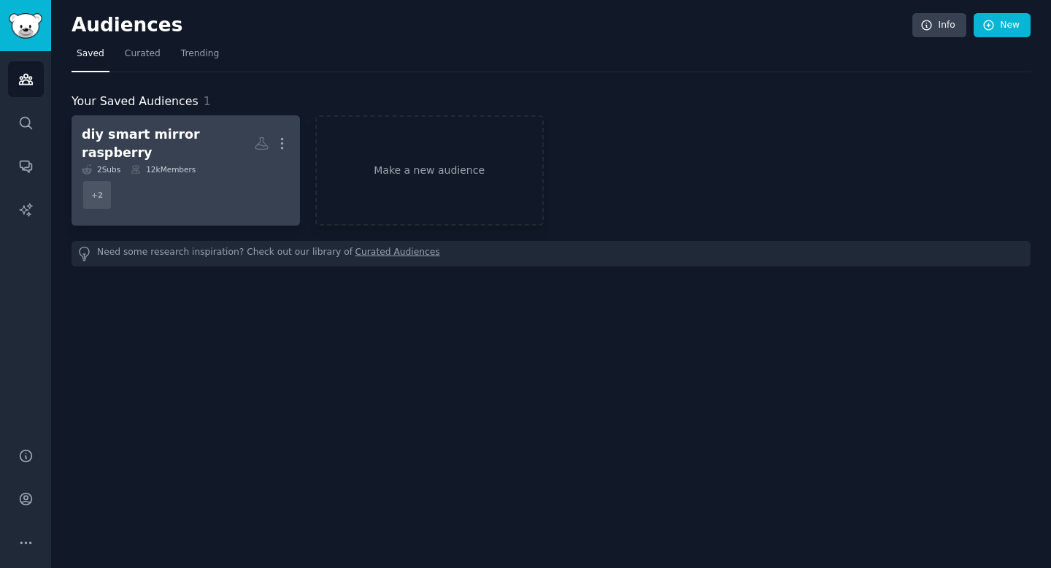
click at [203, 131] on div "diy smart mirror raspberry" at bounding box center [168, 144] width 172 height 36
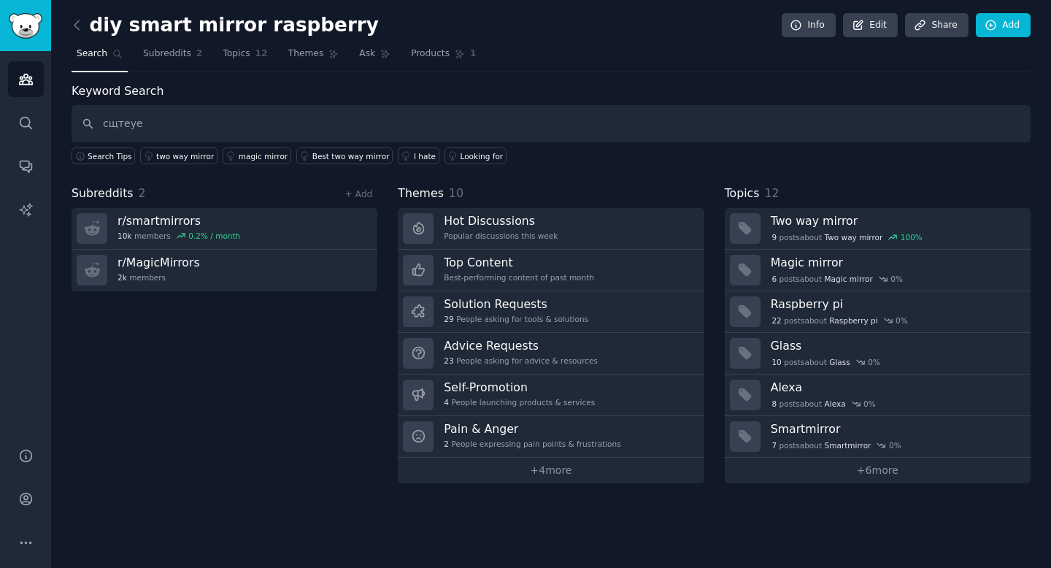
type input "сщтеует"
type input "contetn"
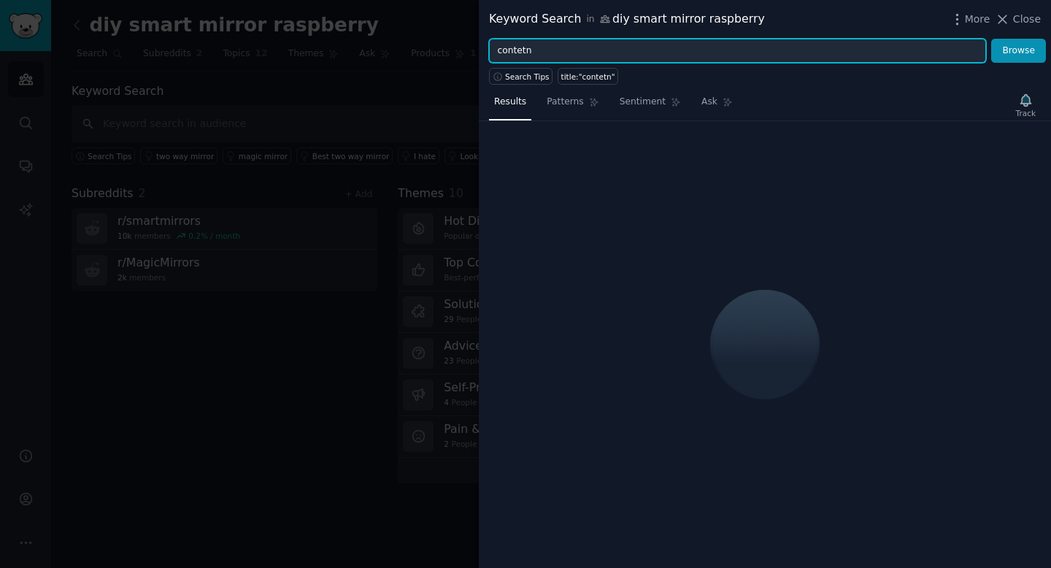
click at [564, 51] on input "contetn" at bounding box center [737, 51] width 497 height 25
click at [991, 39] on button "Browse" at bounding box center [1018, 51] width 55 height 25
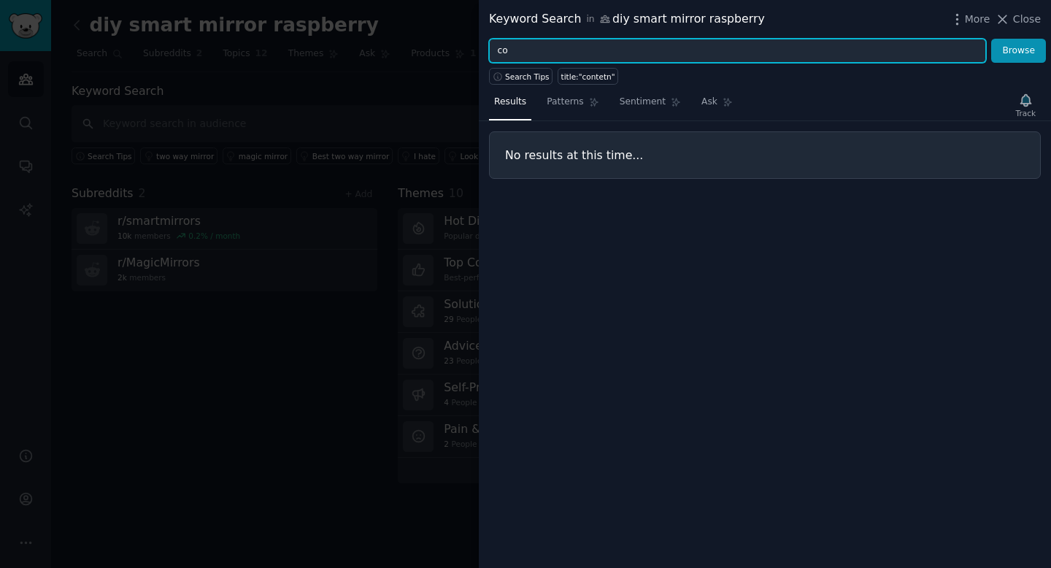
type input "c"
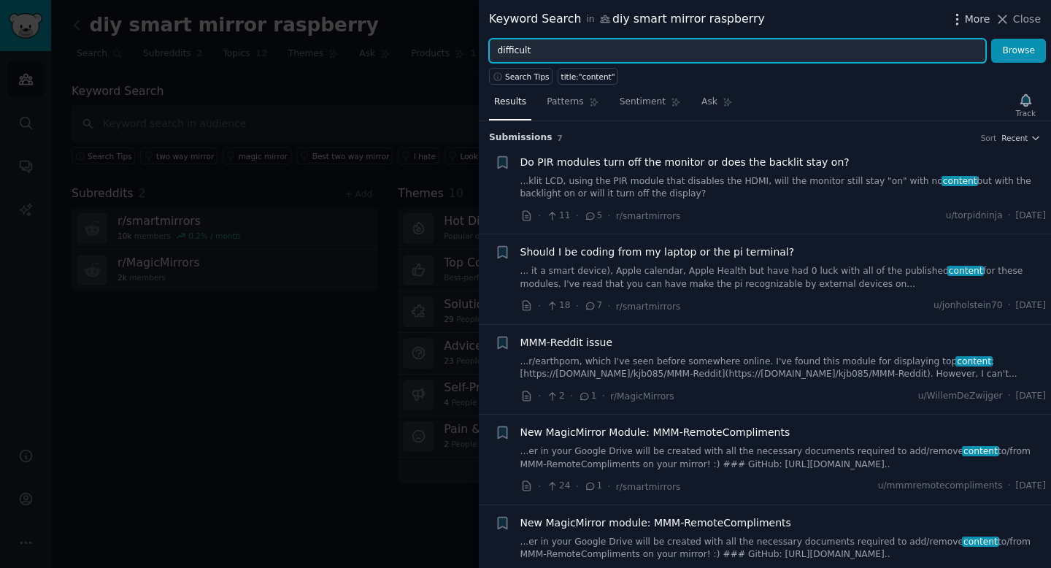
type input "difficult"
